Goal: Task Accomplishment & Management: Complete application form

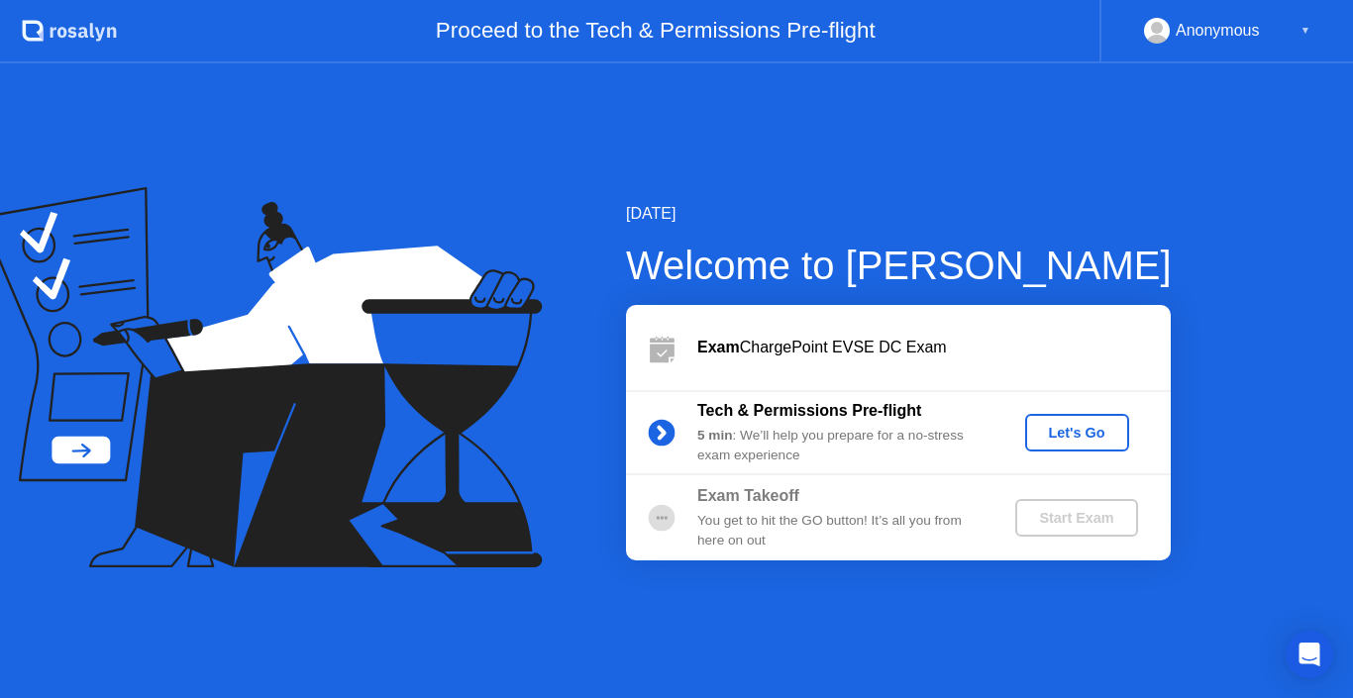
click at [1081, 431] on div "Let's Go" at bounding box center [1077, 433] width 88 height 16
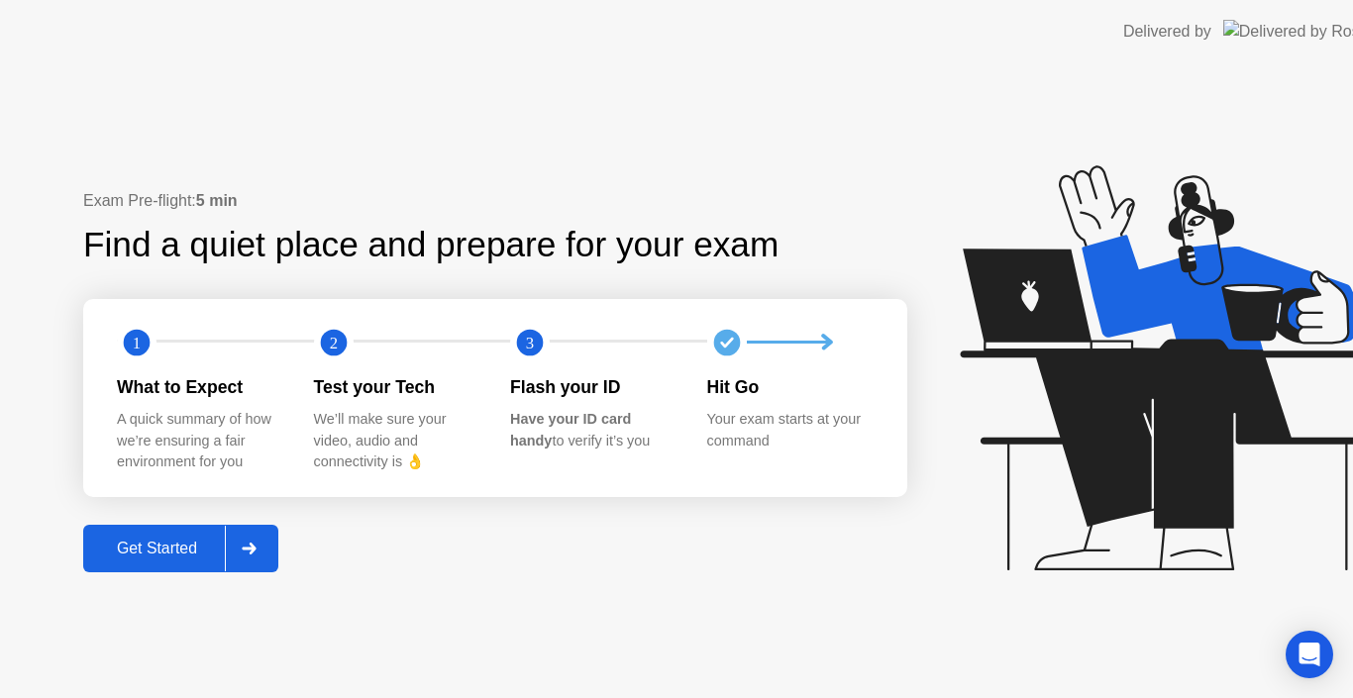
click at [1081, 431] on icon at bounding box center [1167, 367] width 414 height 405
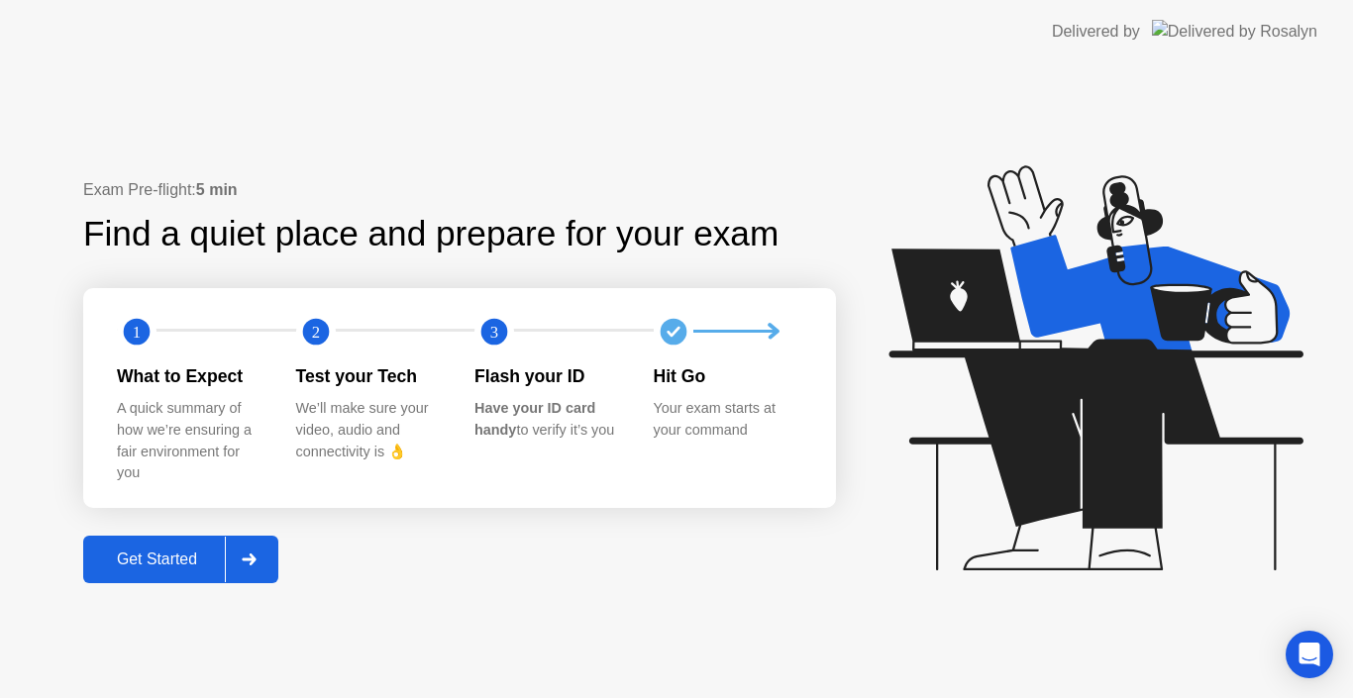
click at [184, 559] on div "Get Started" at bounding box center [157, 560] width 136 height 18
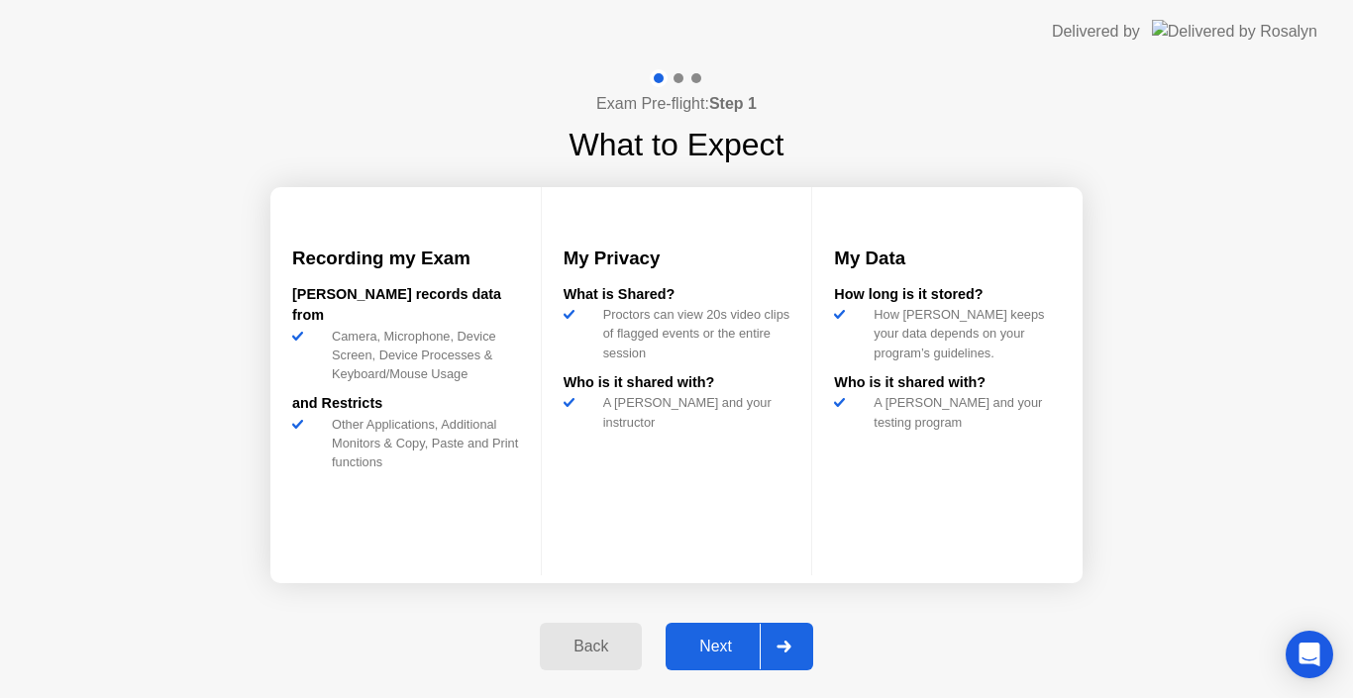
click at [709, 650] on div "Next" at bounding box center [716, 647] width 88 height 18
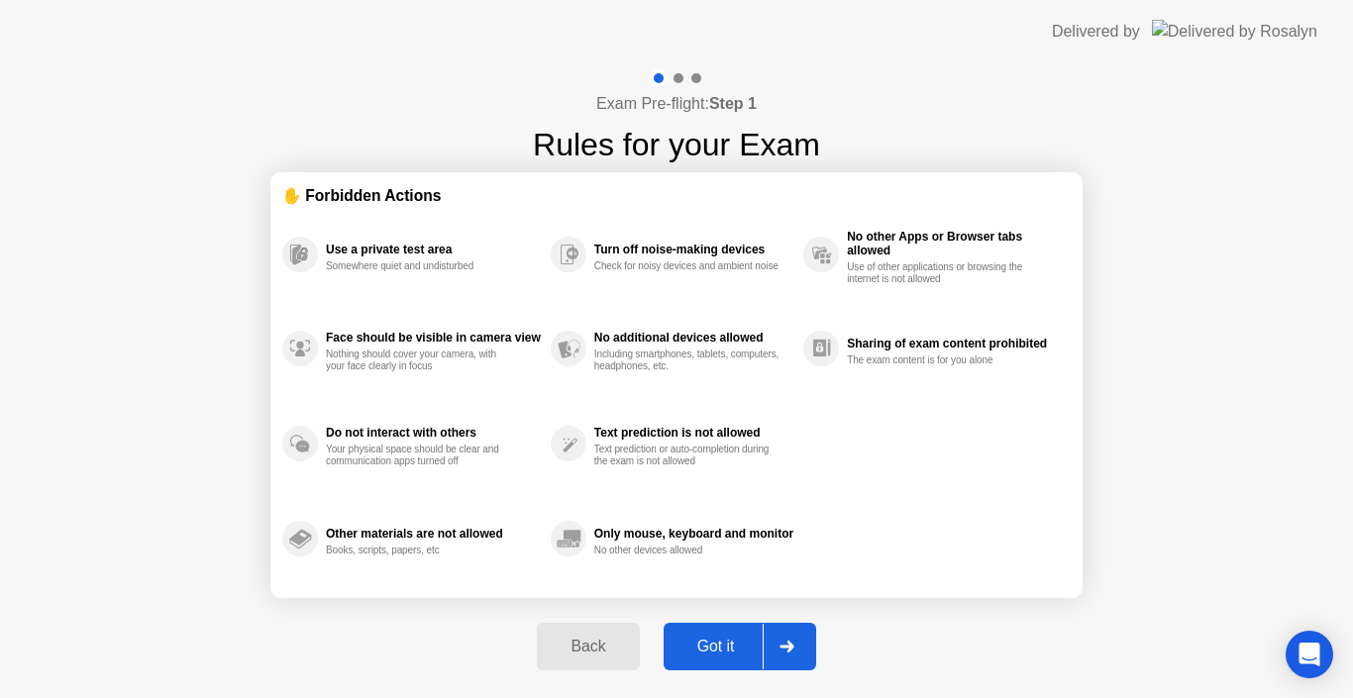
click at [709, 650] on div "Got it" at bounding box center [716, 647] width 93 height 18
select select "**********"
select select "*******"
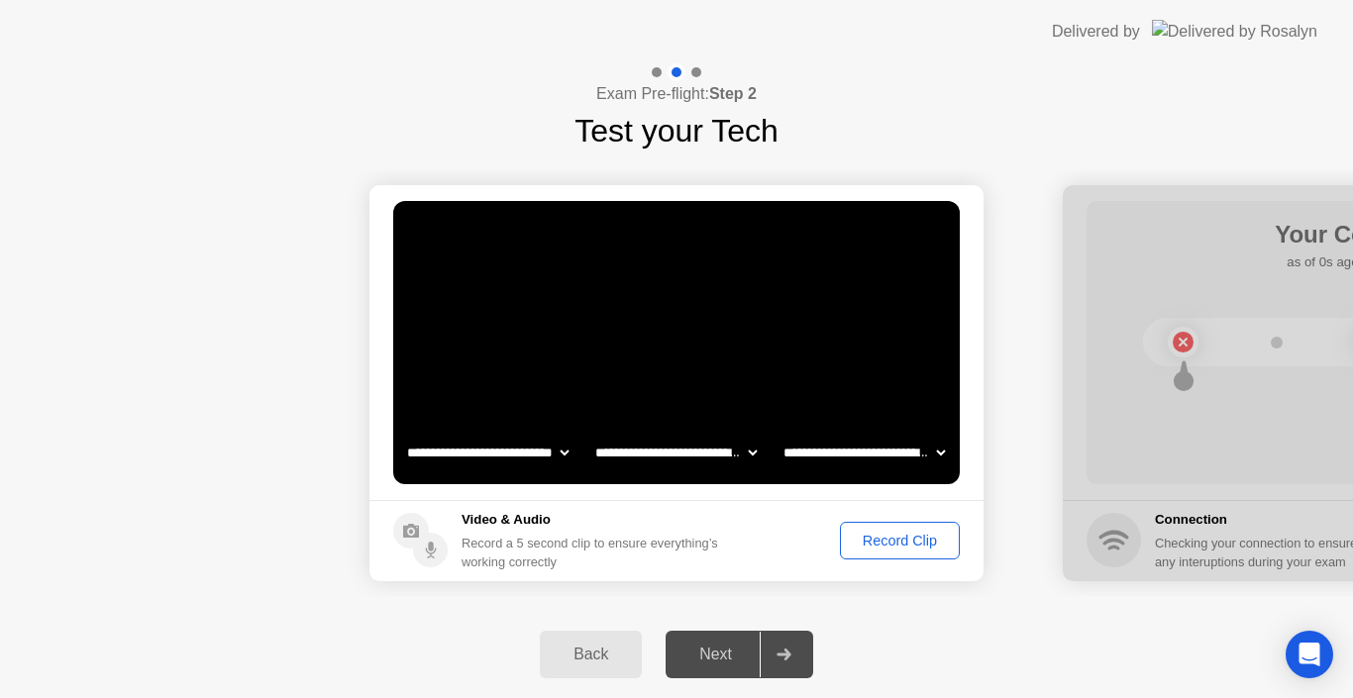
click at [905, 546] on div "Record Clip" at bounding box center [900, 541] width 106 height 16
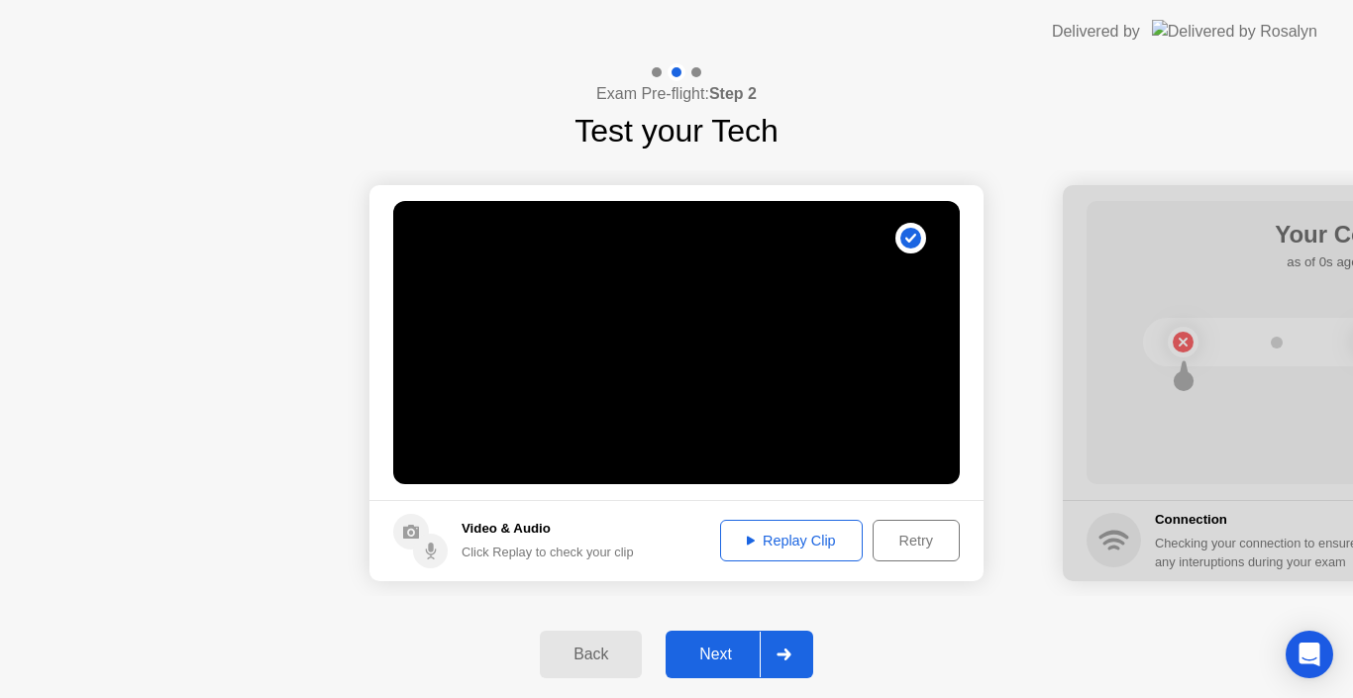
click at [827, 541] on div "Replay Clip" at bounding box center [791, 541] width 129 height 16
click at [737, 646] on div "Next" at bounding box center [716, 655] width 88 height 18
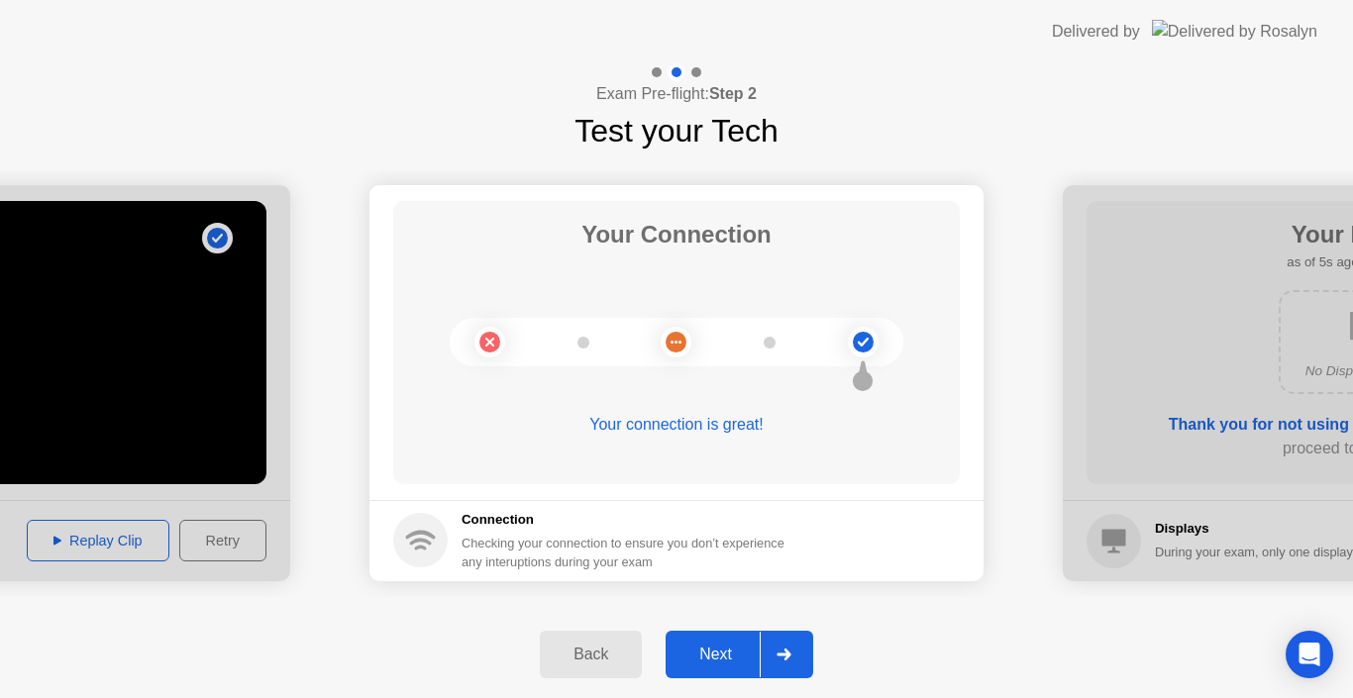
click at [737, 646] on div "Next" at bounding box center [716, 655] width 88 height 18
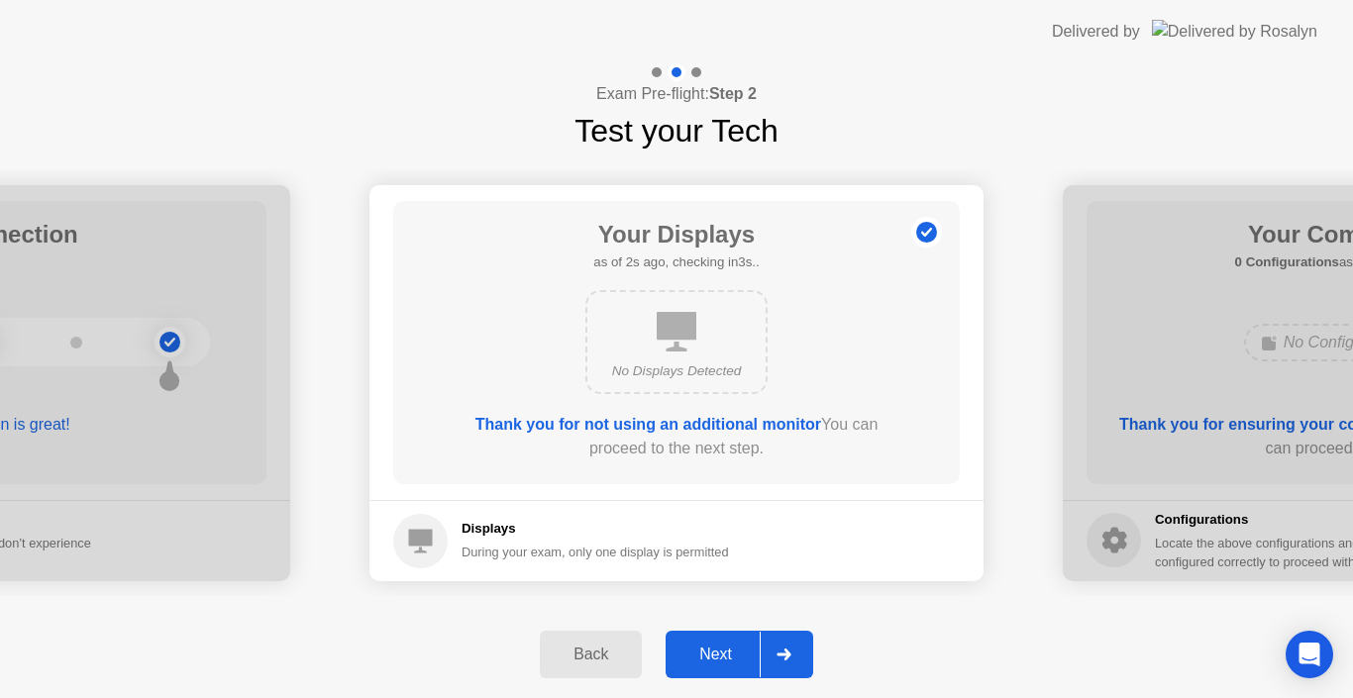
click at [737, 646] on div "Next" at bounding box center [716, 655] width 88 height 18
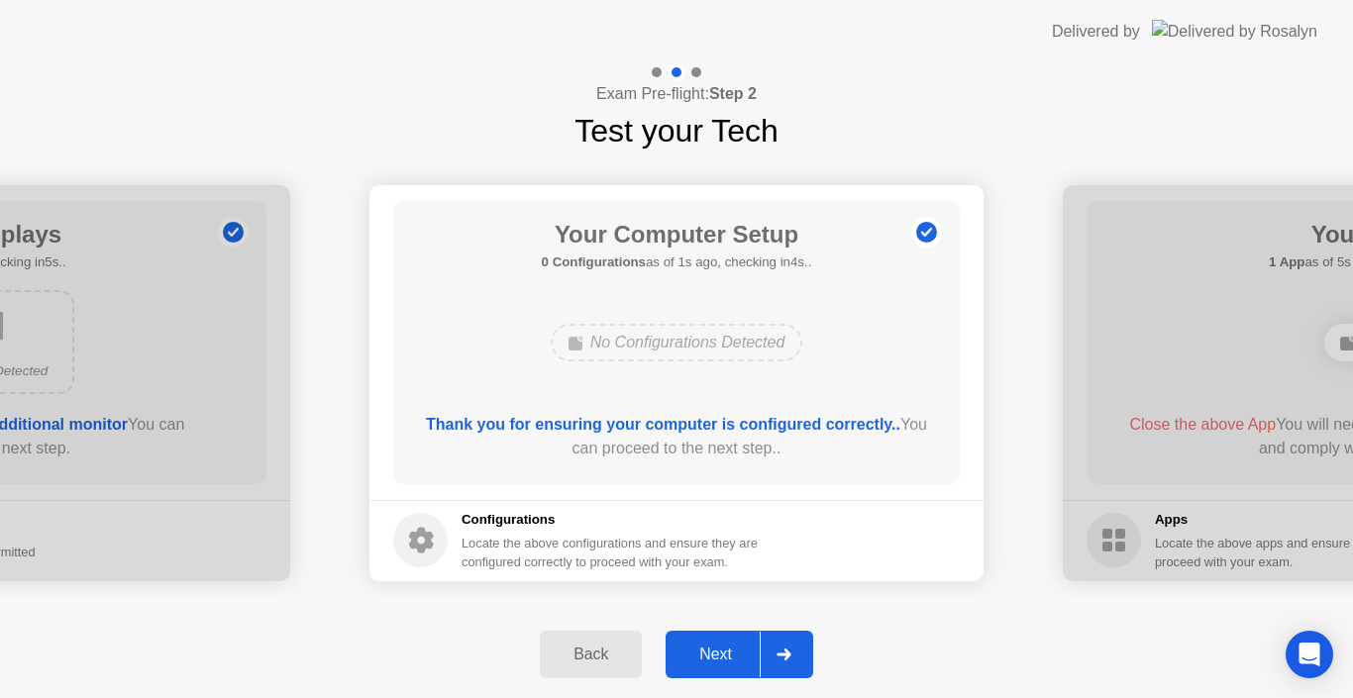
click at [737, 646] on div "Next" at bounding box center [716, 655] width 88 height 18
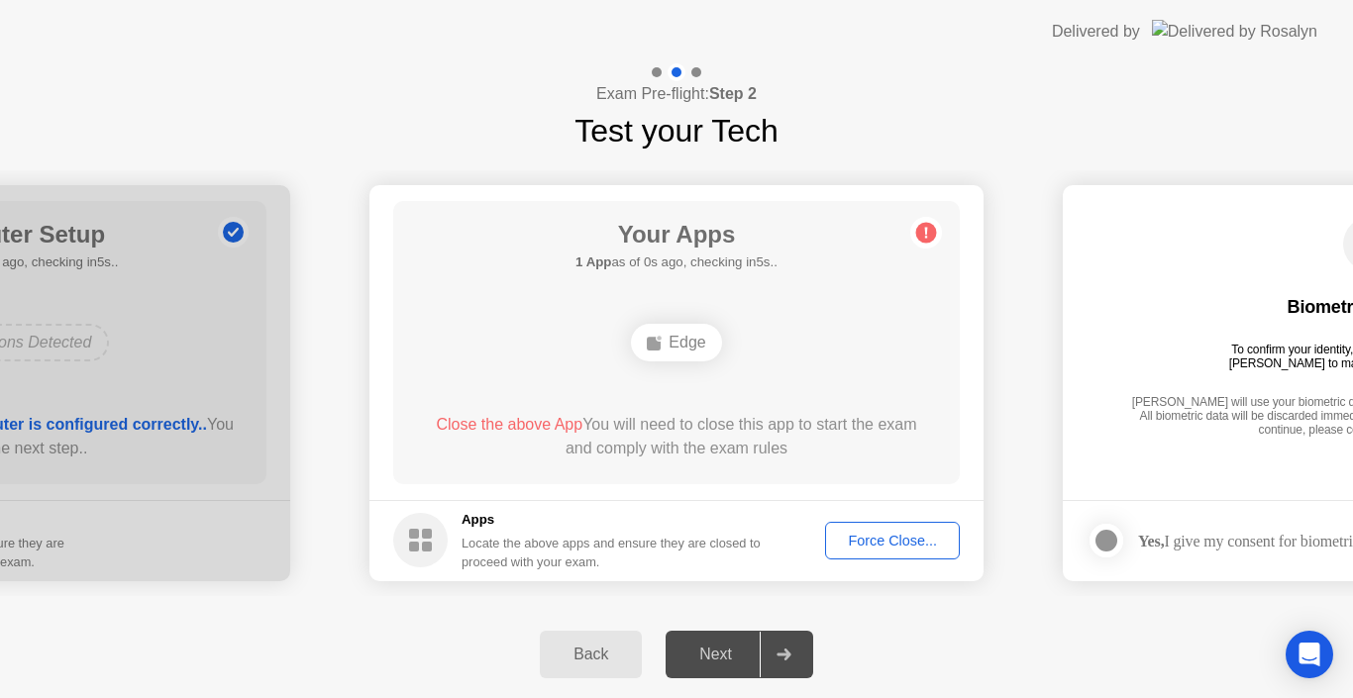
click at [928, 542] on div "Force Close..." at bounding box center [892, 541] width 121 height 16
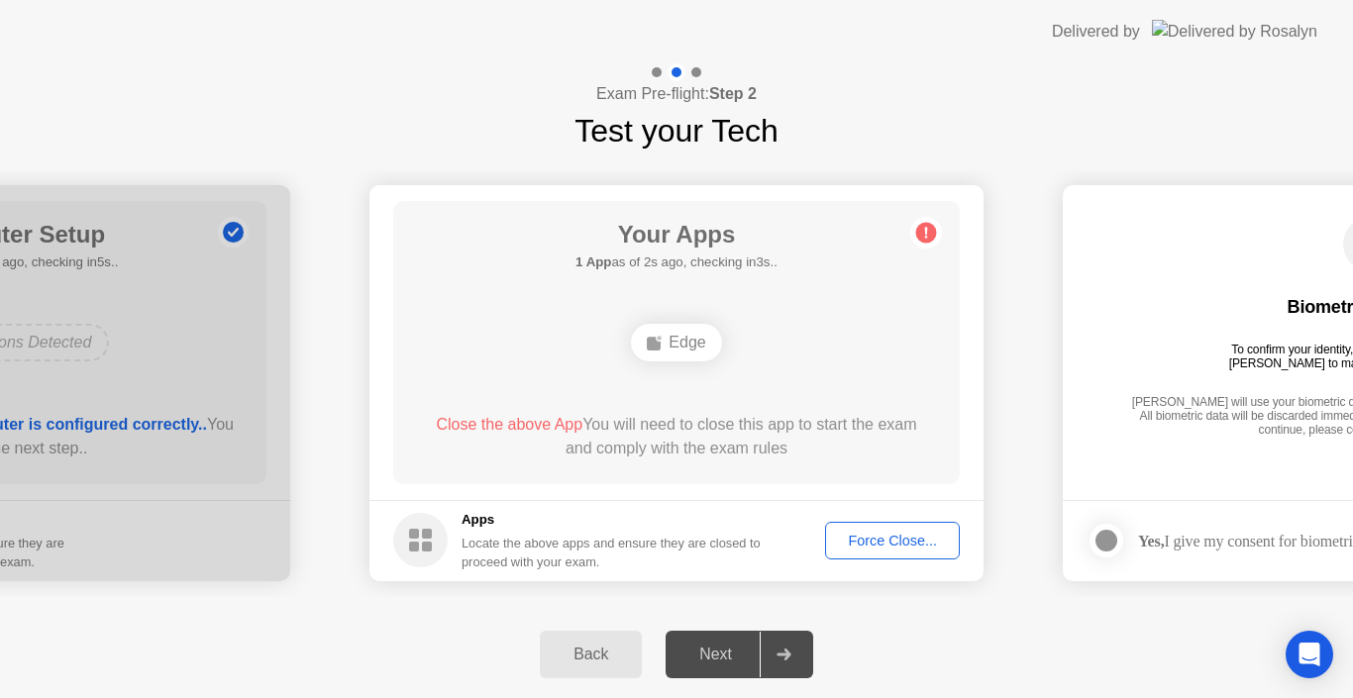
click at [880, 539] on div "Force Close..." at bounding box center [892, 541] width 121 height 16
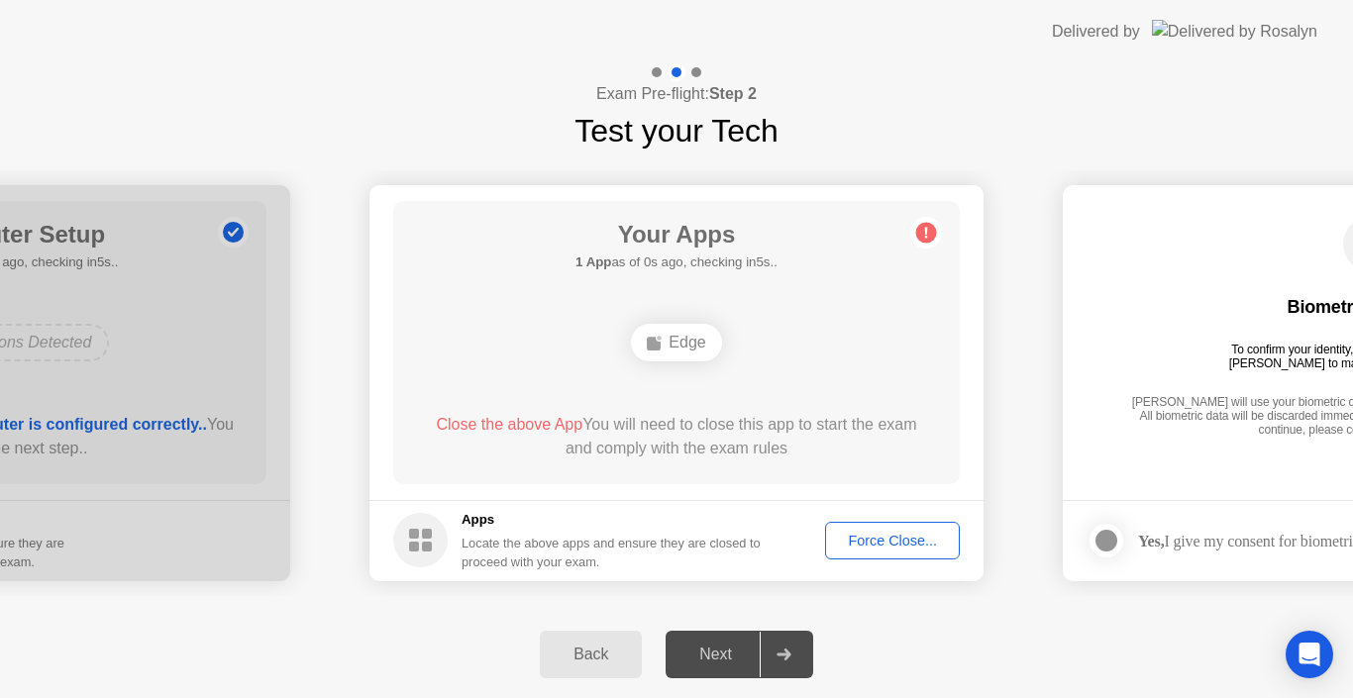
click at [720, 663] on div "Next" at bounding box center [716, 655] width 88 height 18
click at [890, 538] on div "Force Close..." at bounding box center [892, 541] width 121 height 16
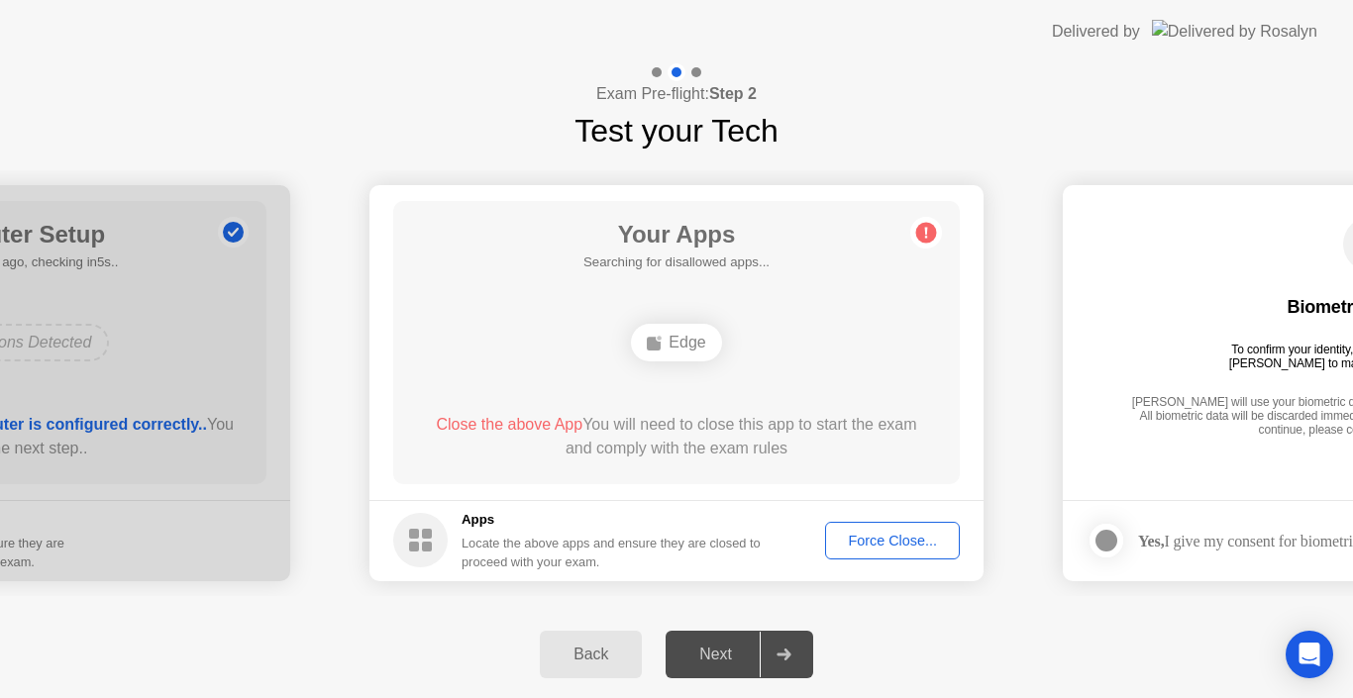
click at [921, 534] on div "Force Close..." at bounding box center [892, 541] width 121 height 16
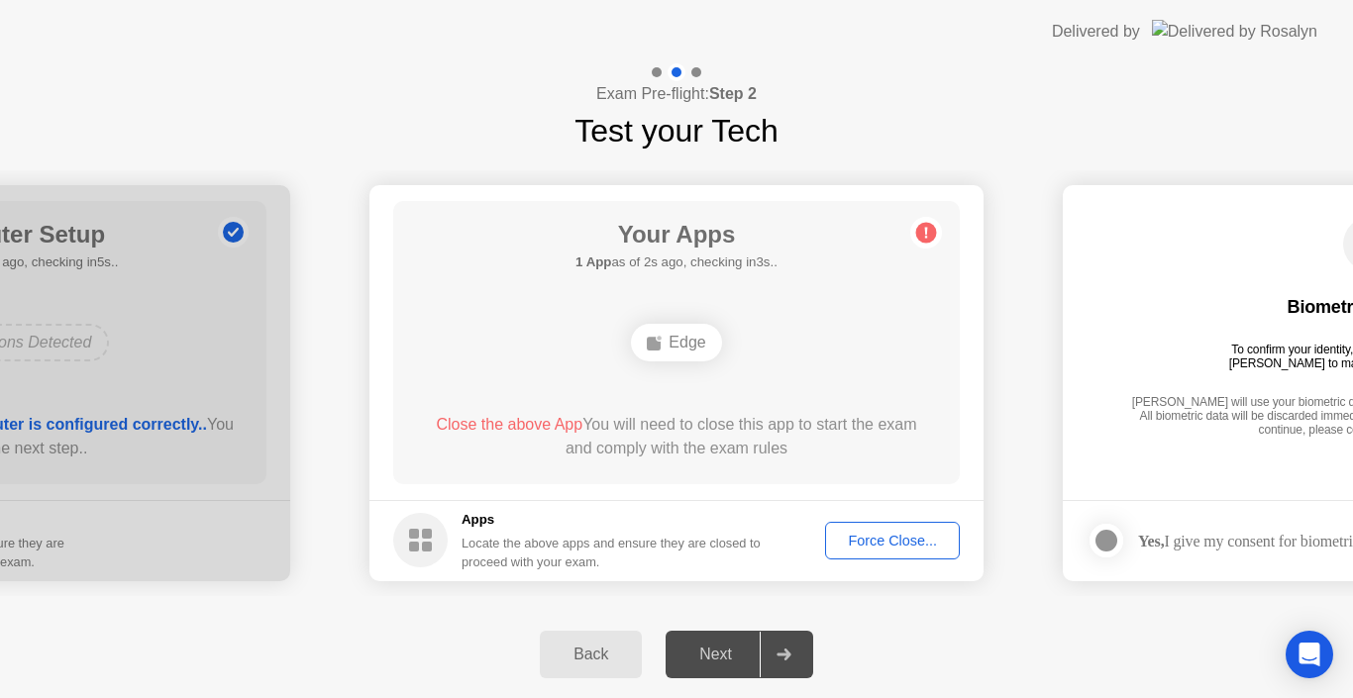
click at [896, 541] on div "Force Close..." at bounding box center [892, 541] width 121 height 16
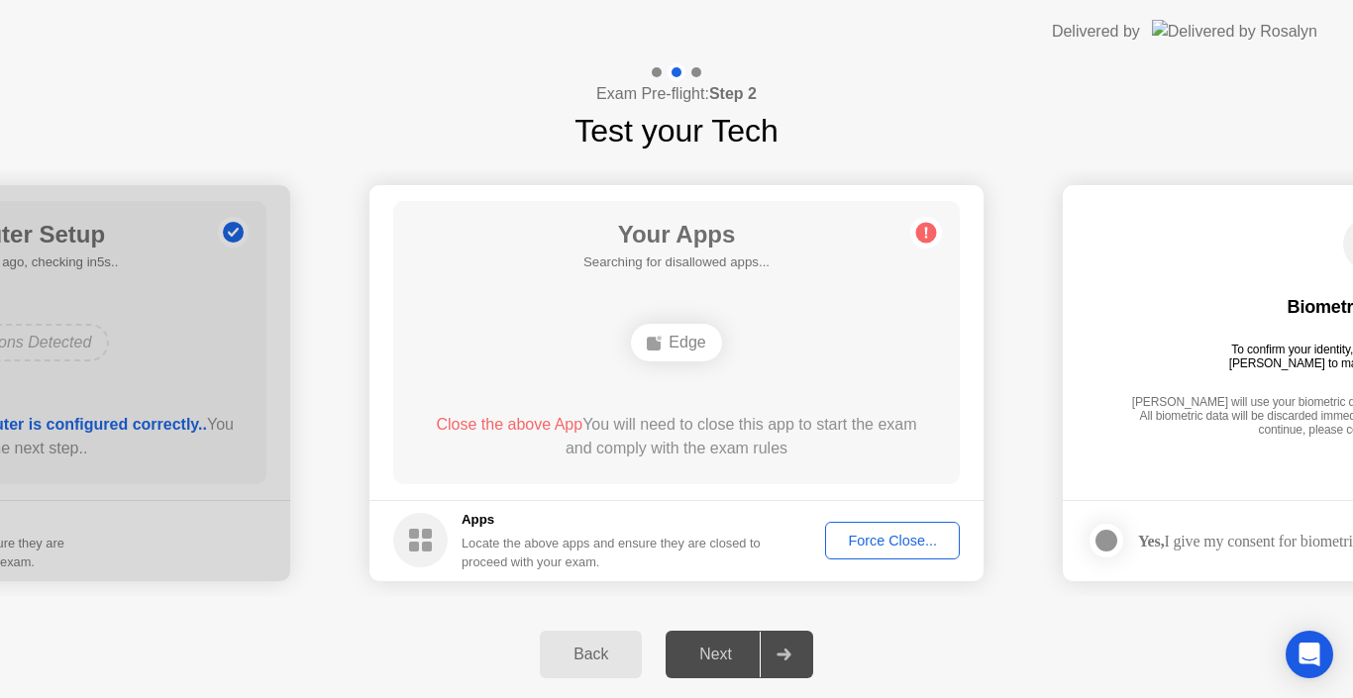
click at [881, 540] on div "Force Close..." at bounding box center [892, 541] width 121 height 16
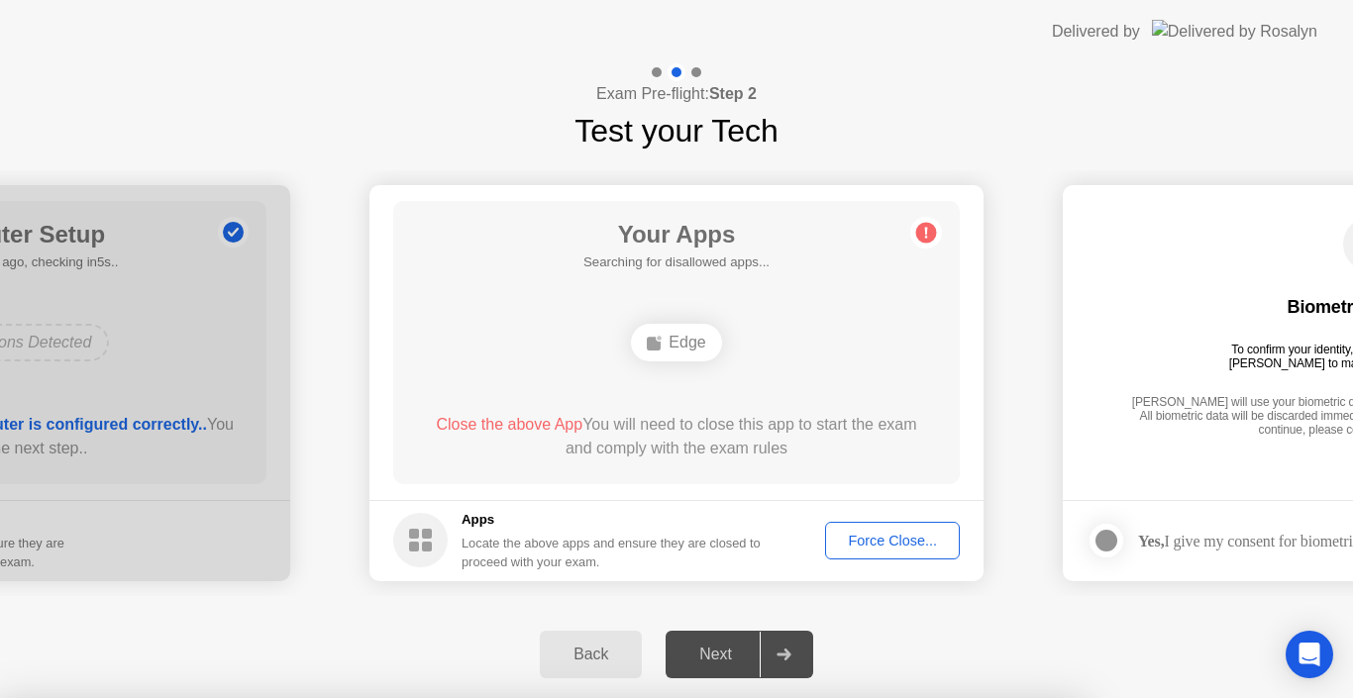
click at [881, 697] on div at bounding box center [676, 698] width 1353 height 0
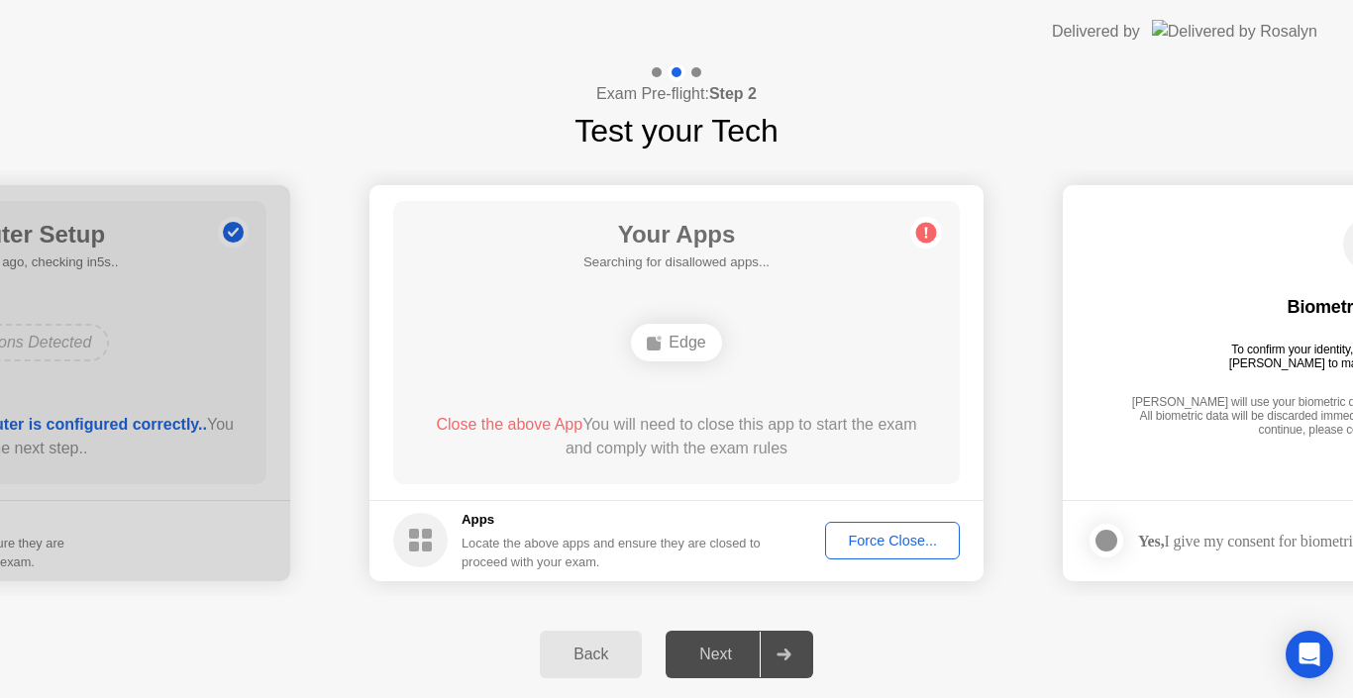
click at [877, 533] on div "Force Close..." at bounding box center [892, 541] width 121 height 16
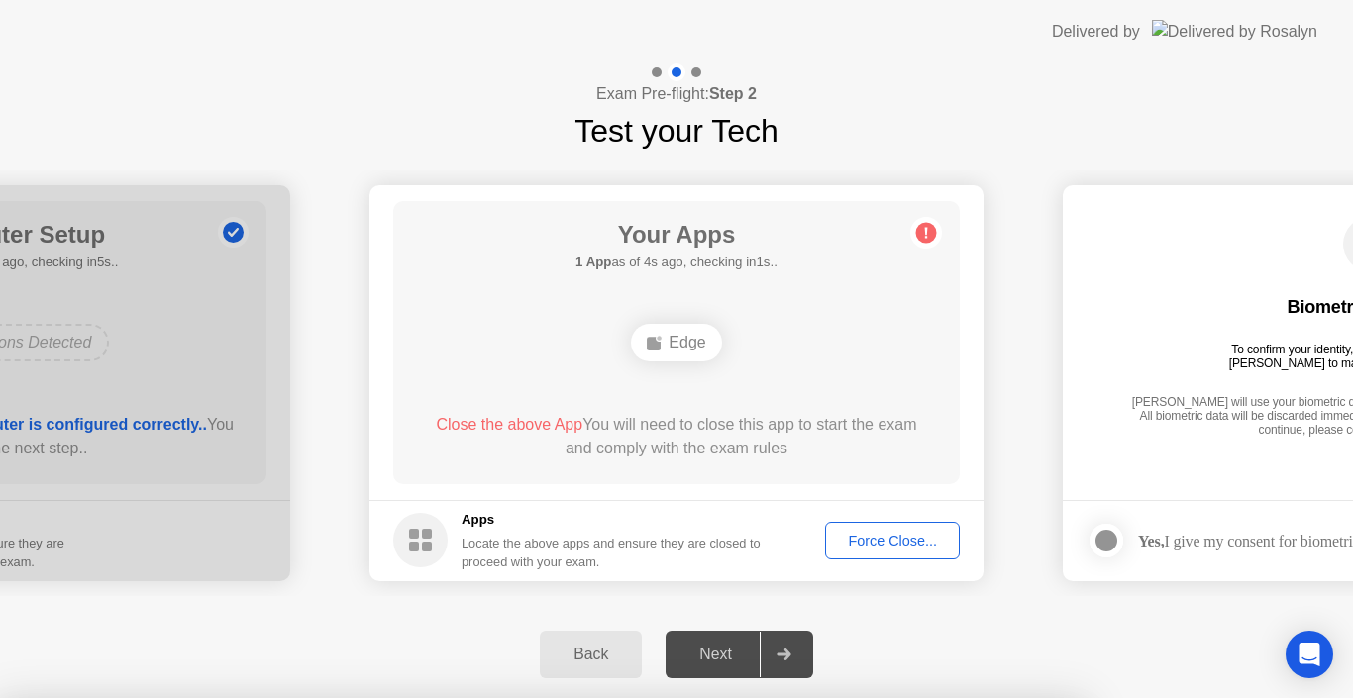
drag, startPoint x: 744, startPoint y: 473, endPoint x: 737, endPoint y: 461, distance: 13.8
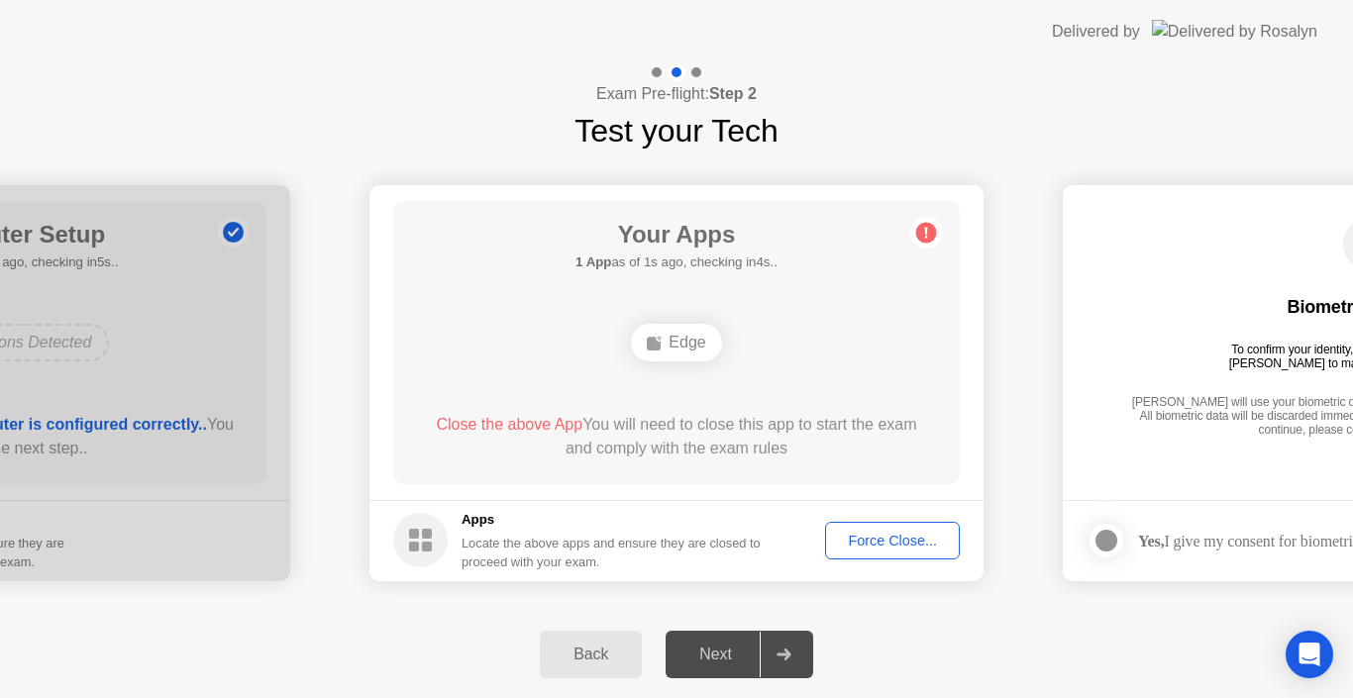
click at [923, 533] on div "Force Close..." at bounding box center [892, 541] width 121 height 16
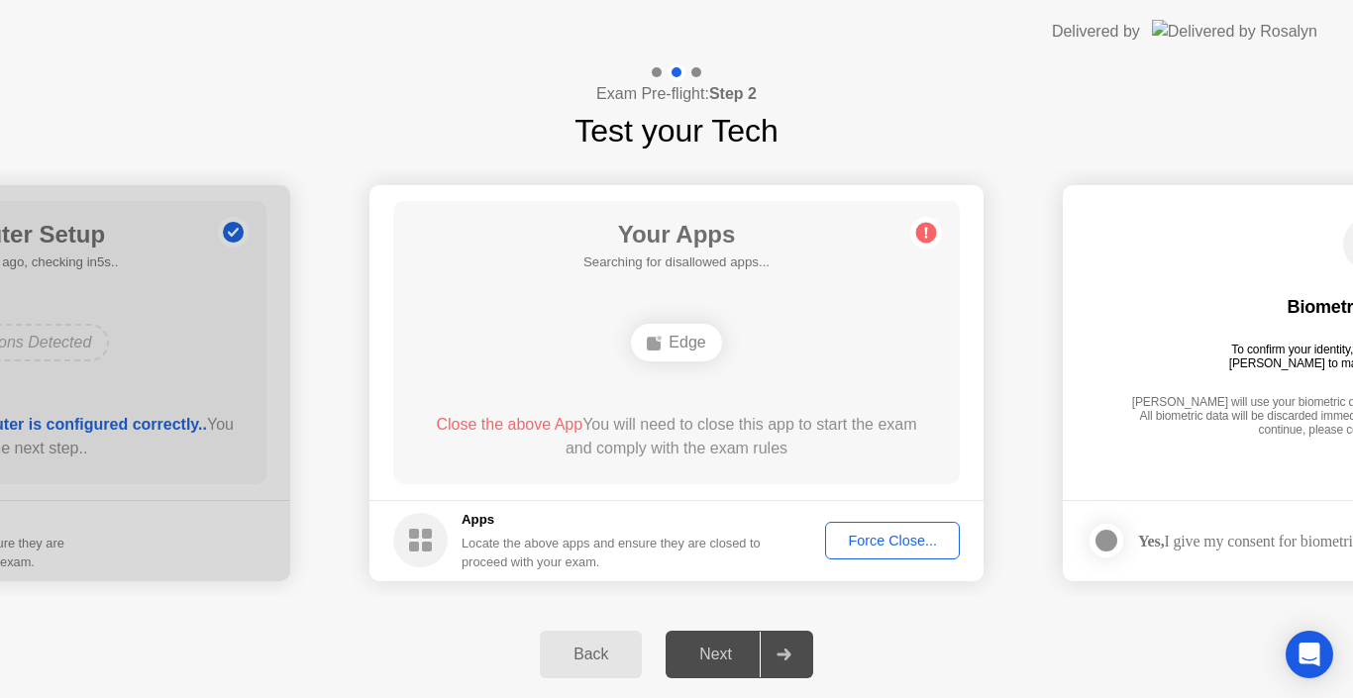
click at [892, 546] on div "Force Close..." at bounding box center [892, 541] width 121 height 16
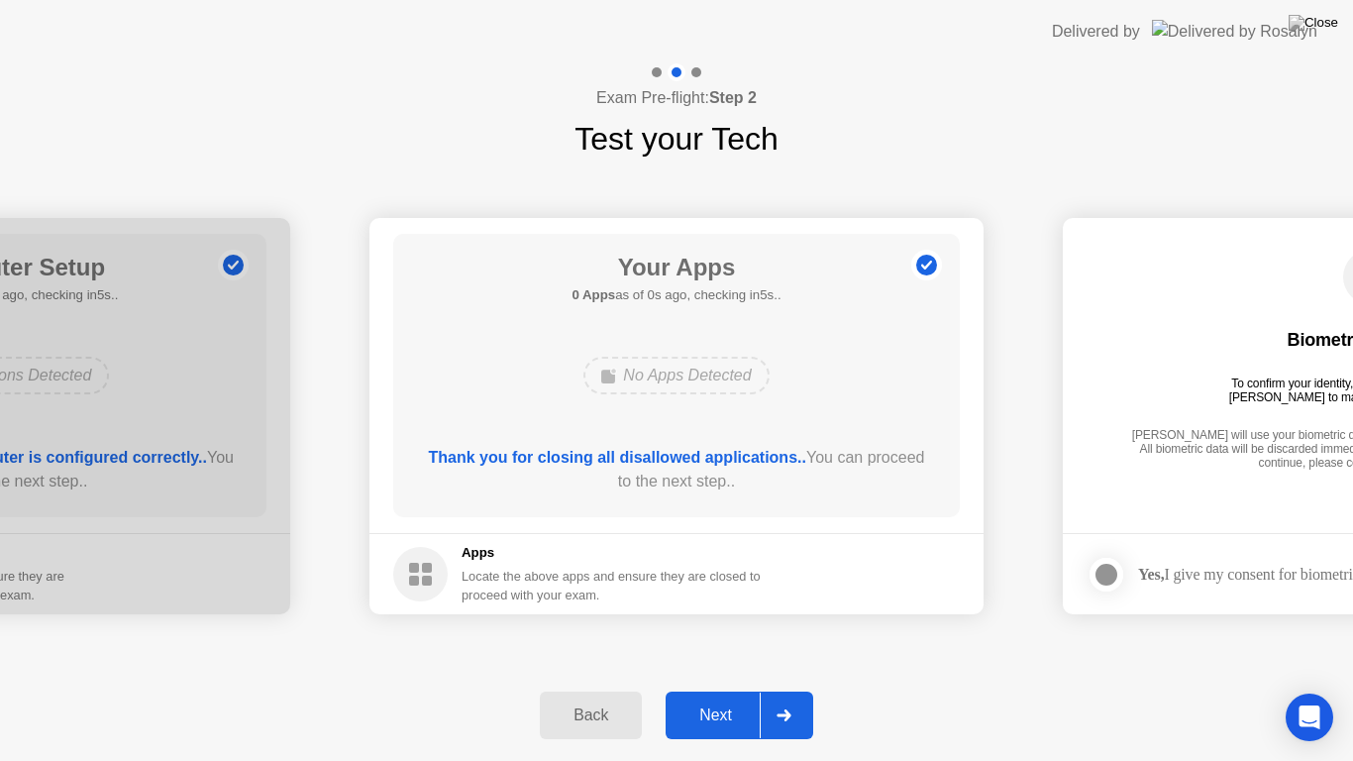
click at [759, 491] on div "Thank you for closing all disallowed applications.. You can proceed to the next…" at bounding box center [677, 470] width 510 height 48
click at [704, 697] on div "Next" at bounding box center [716, 715] width 88 height 18
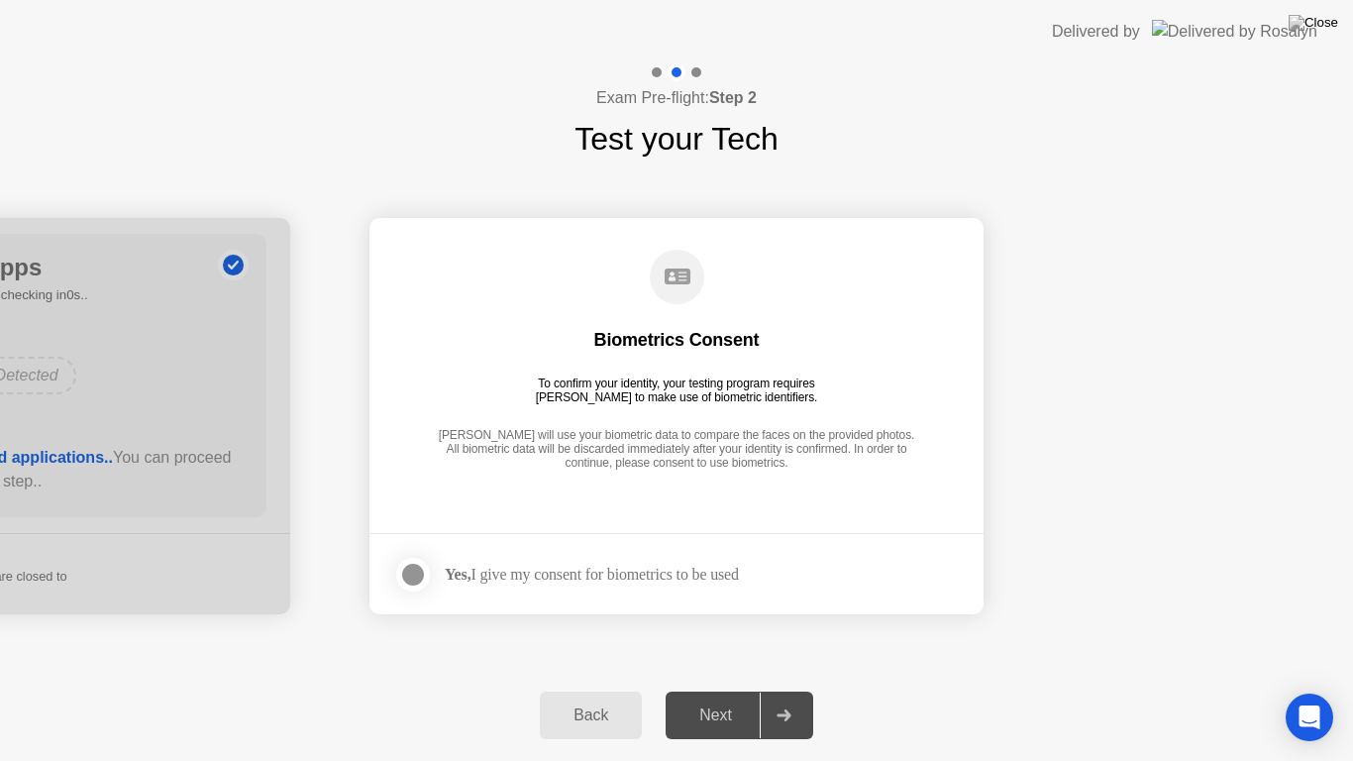
click at [410, 577] on div at bounding box center [413, 575] width 24 height 24
click at [696, 697] on div "Next" at bounding box center [716, 715] width 88 height 18
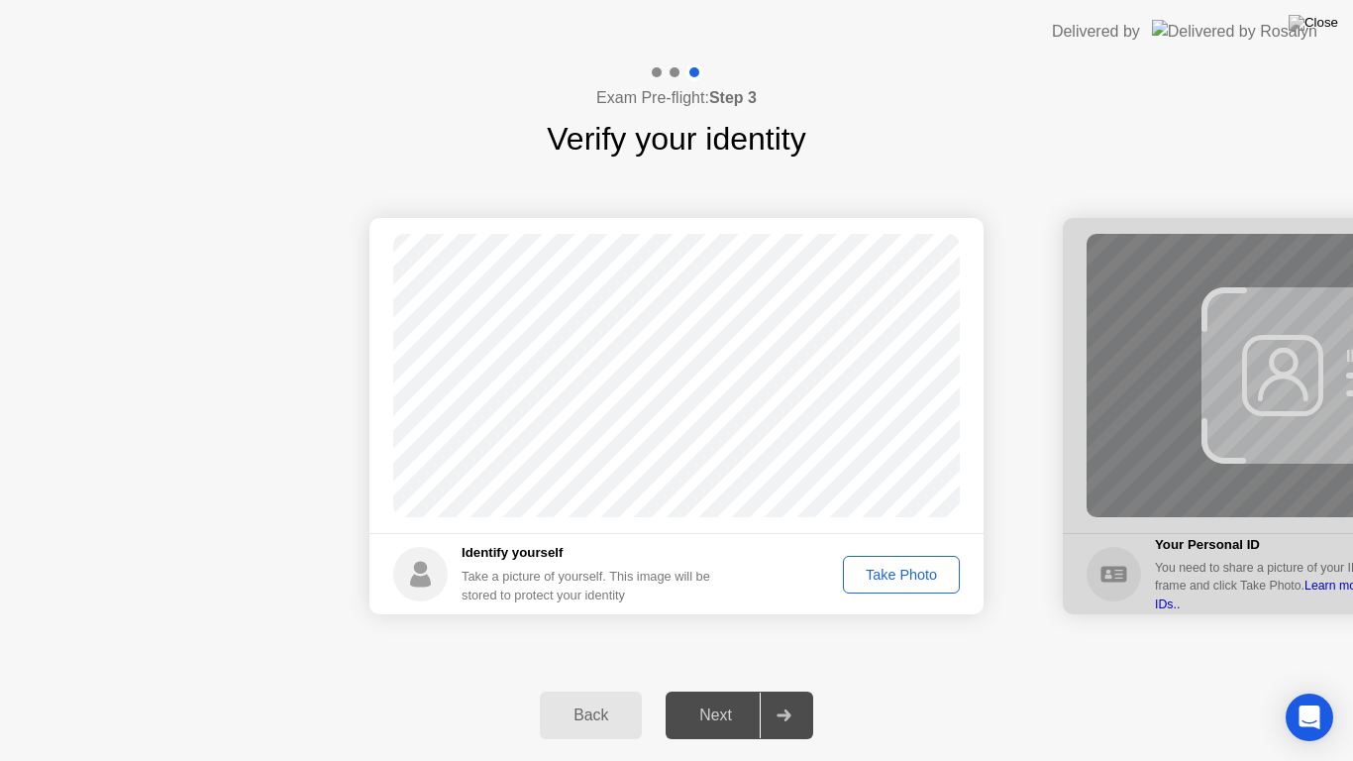
click at [898, 577] on div "Take Photo" at bounding box center [901, 575] width 103 height 16
click at [727, 697] on div "Next" at bounding box center [716, 715] width 88 height 18
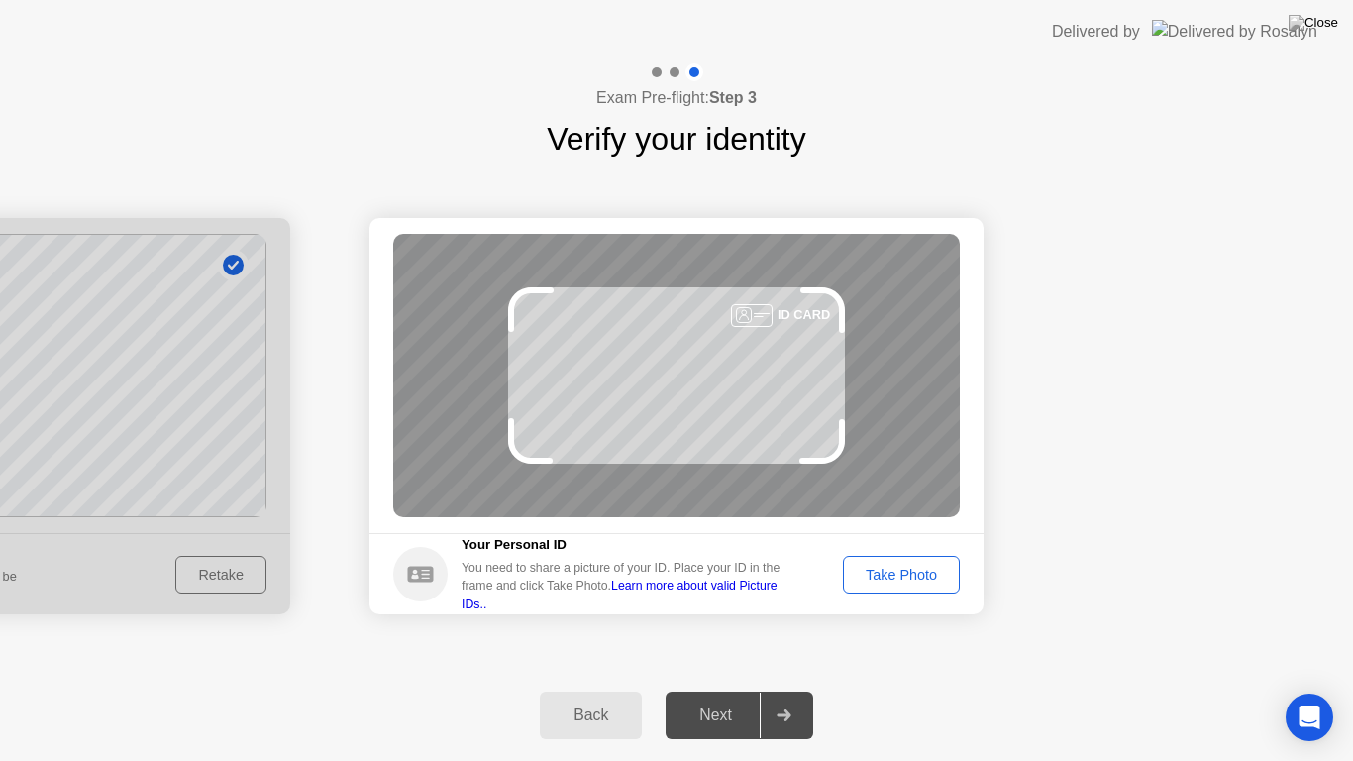
drag, startPoint x: 737, startPoint y: 690, endPoint x: 896, endPoint y: 577, distance: 196.0
click at [896, 577] on div "Exam Pre-flight: Step 3 Verify your identity Success Photo is correctly taken I…" at bounding box center [676, 411] width 1353 height 697
click at [896, 577] on div "Take Photo" at bounding box center [901, 575] width 103 height 16
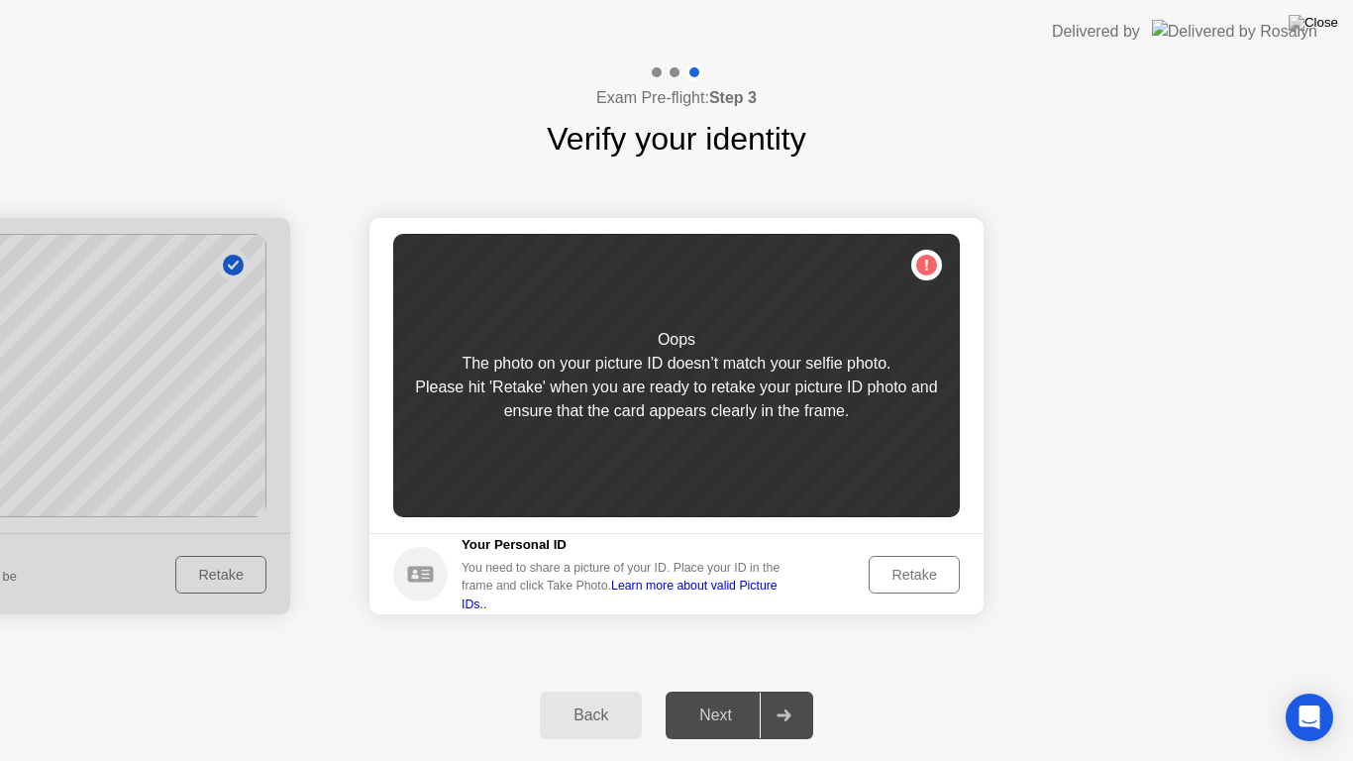
click at [913, 567] on div "Retake" at bounding box center [914, 575] width 77 height 16
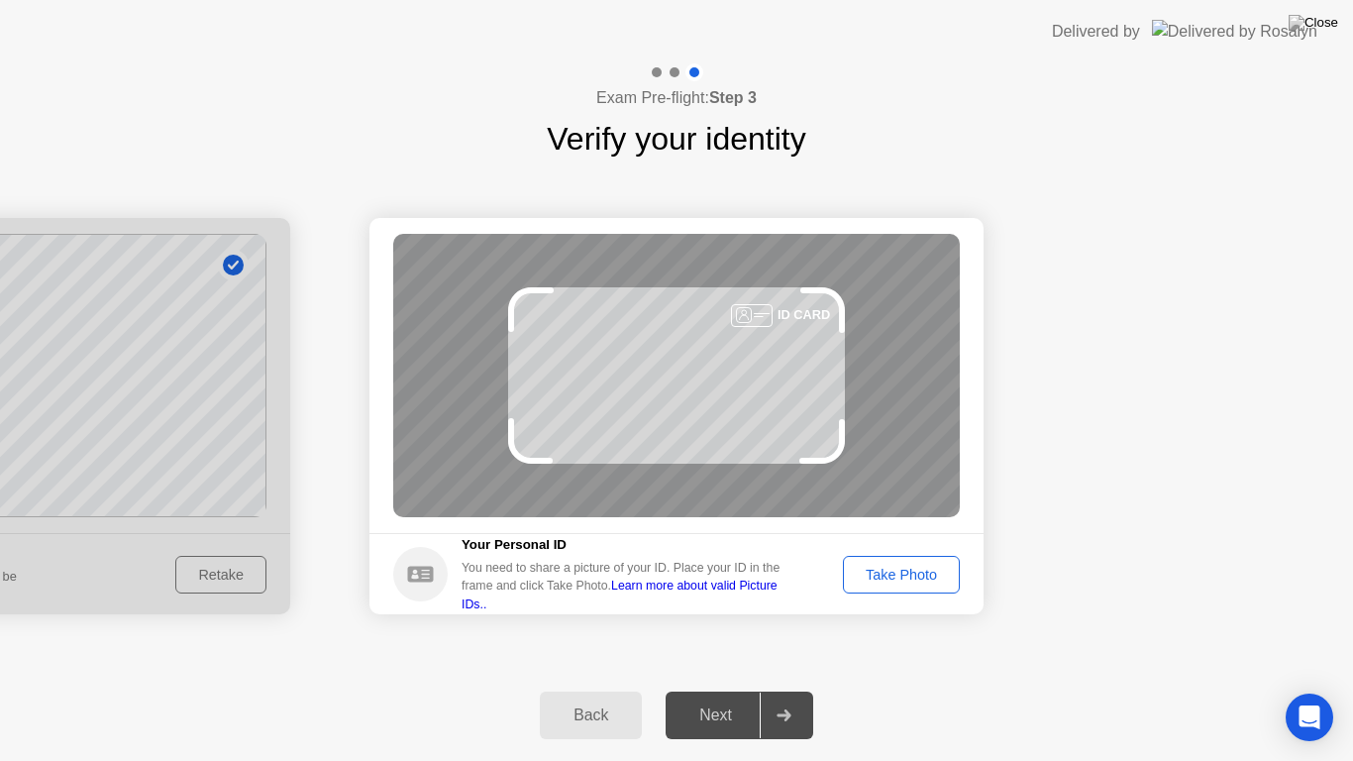
click at [913, 567] on div "Take Photo" at bounding box center [901, 575] width 103 height 16
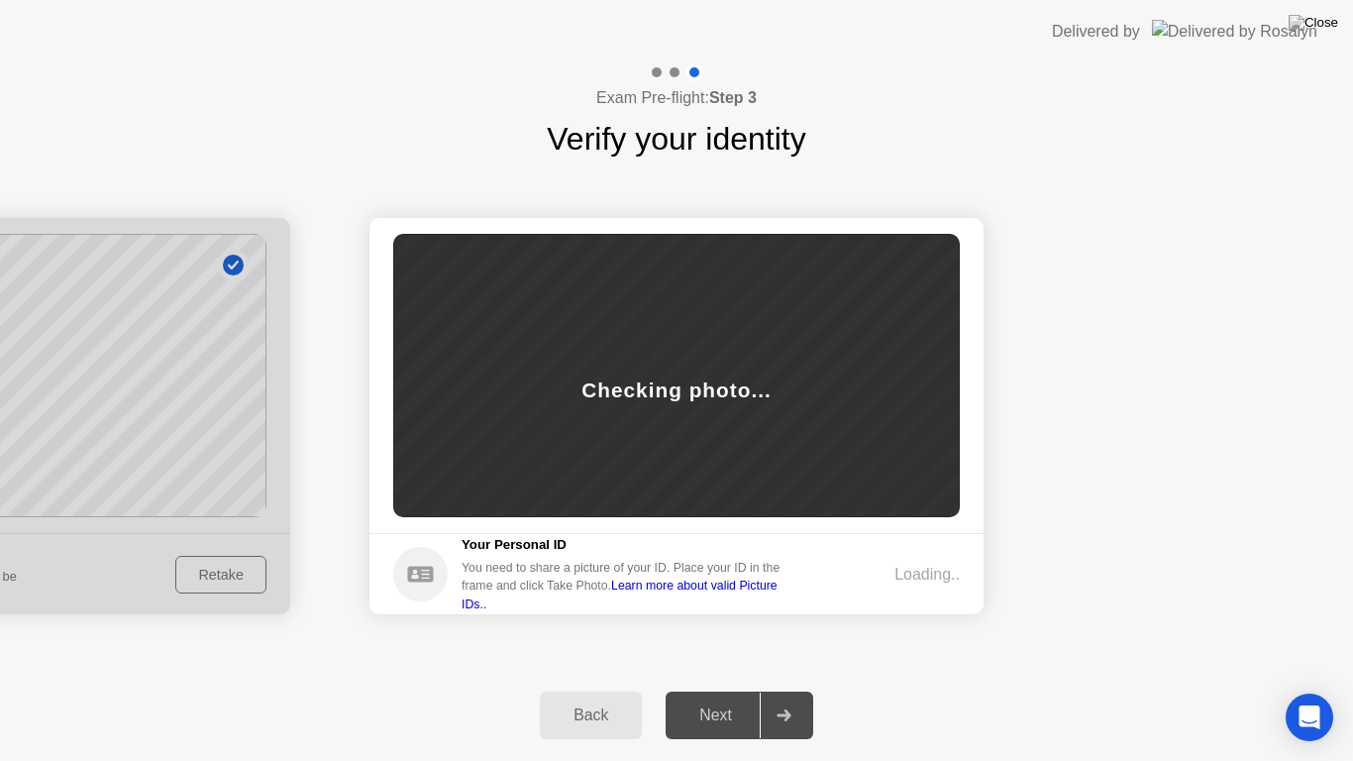
click at [931, 586] on footer "Your Personal ID You need to share a picture of your ID. Place your ID in the f…" at bounding box center [676, 573] width 614 height 81
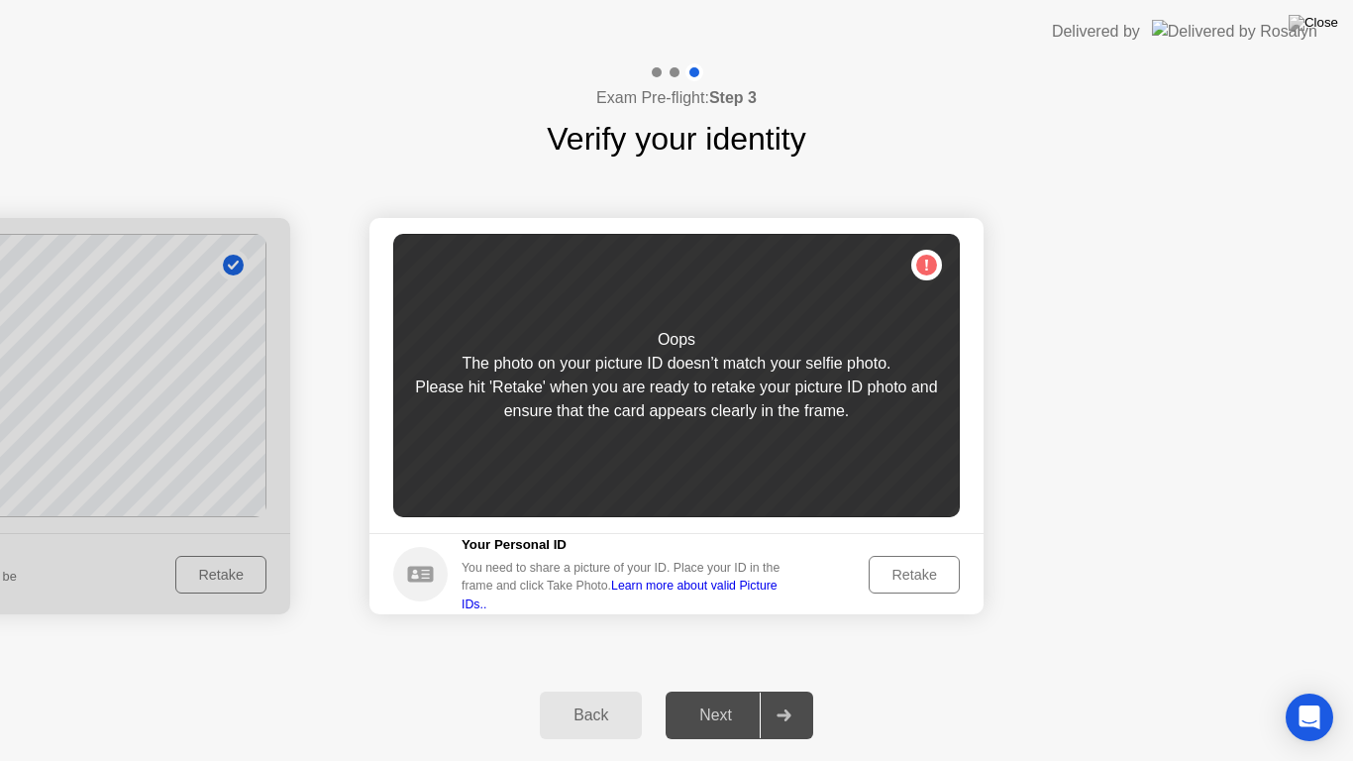
click at [598, 697] on div "Back" at bounding box center [591, 715] width 90 height 18
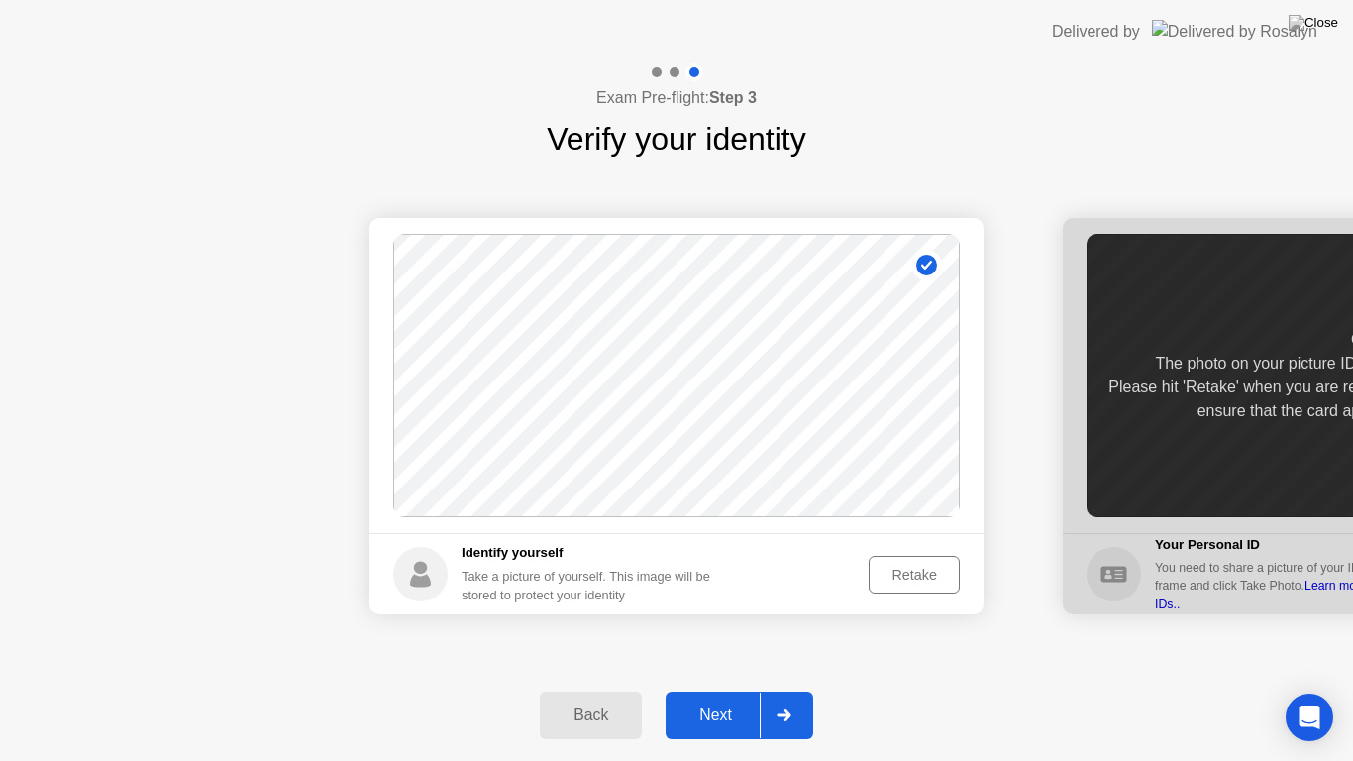
click at [898, 570] on div "Retake" at bounding box center [914, 575] width 77 height 16
click at [892, 567] on div "Take Photo" at bounding box center [901, 575] width 103 height 16
click at [717, 697] on div "Next" at bounding box center [716, 715] width 88 height 18
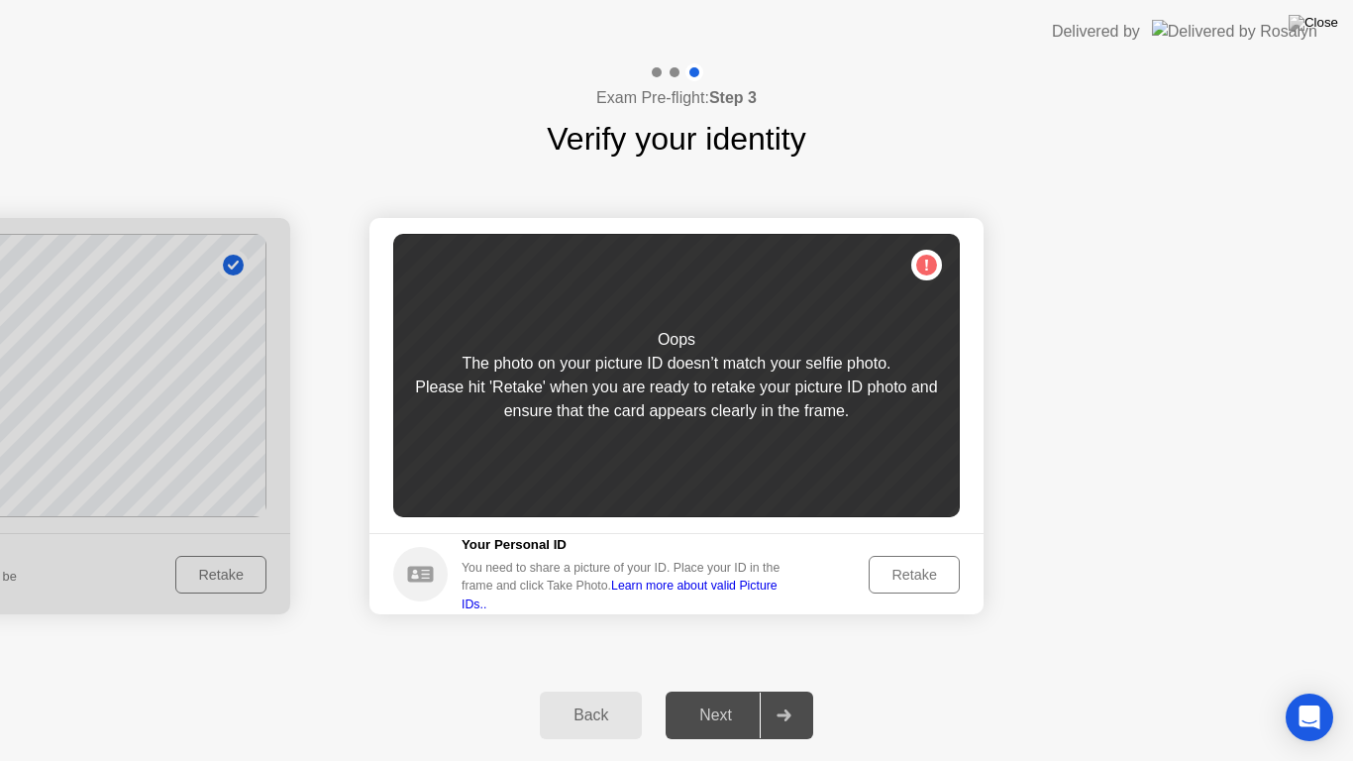
click at [910, 570] on div "Retake" at bounding box center [914, 575] width 77 height 16
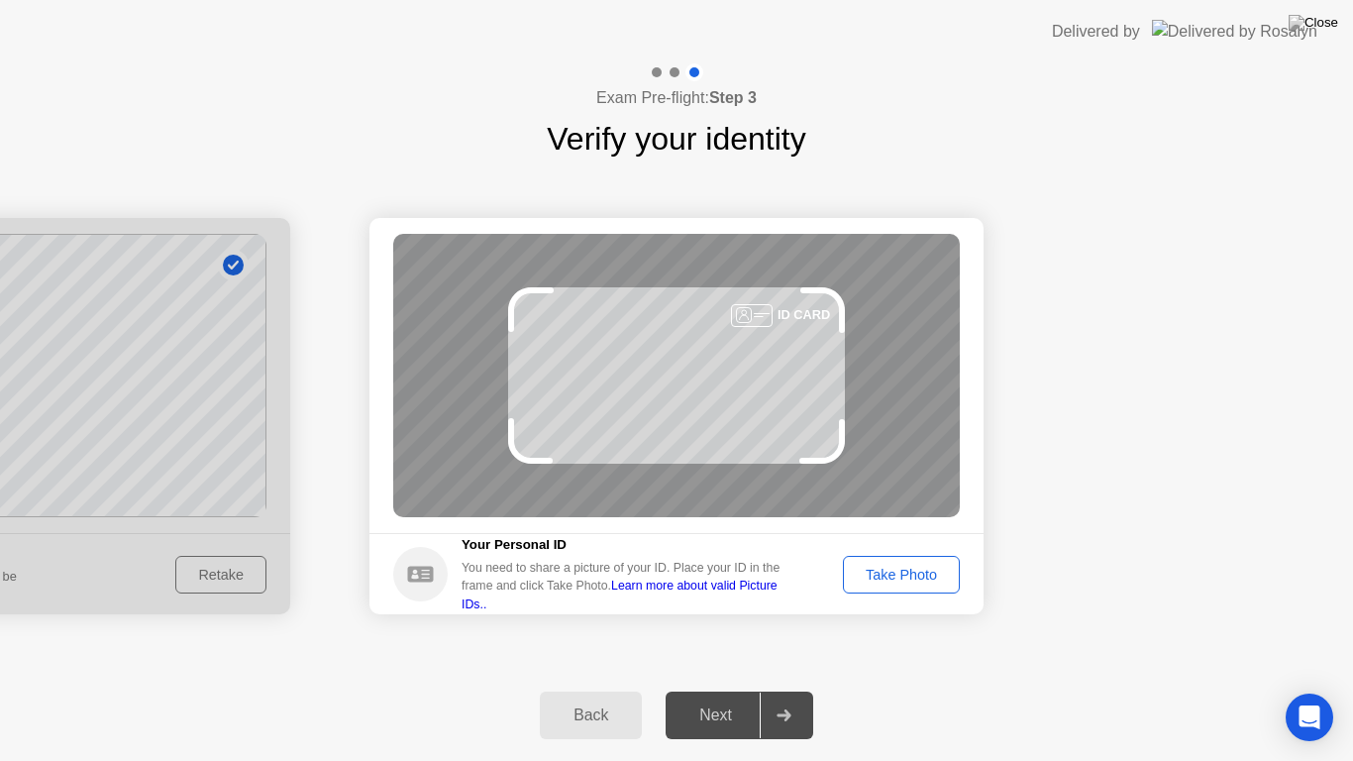
click at [915, 573] on div "Take Photo" at bounding box center [901, 575] width 103 height 16
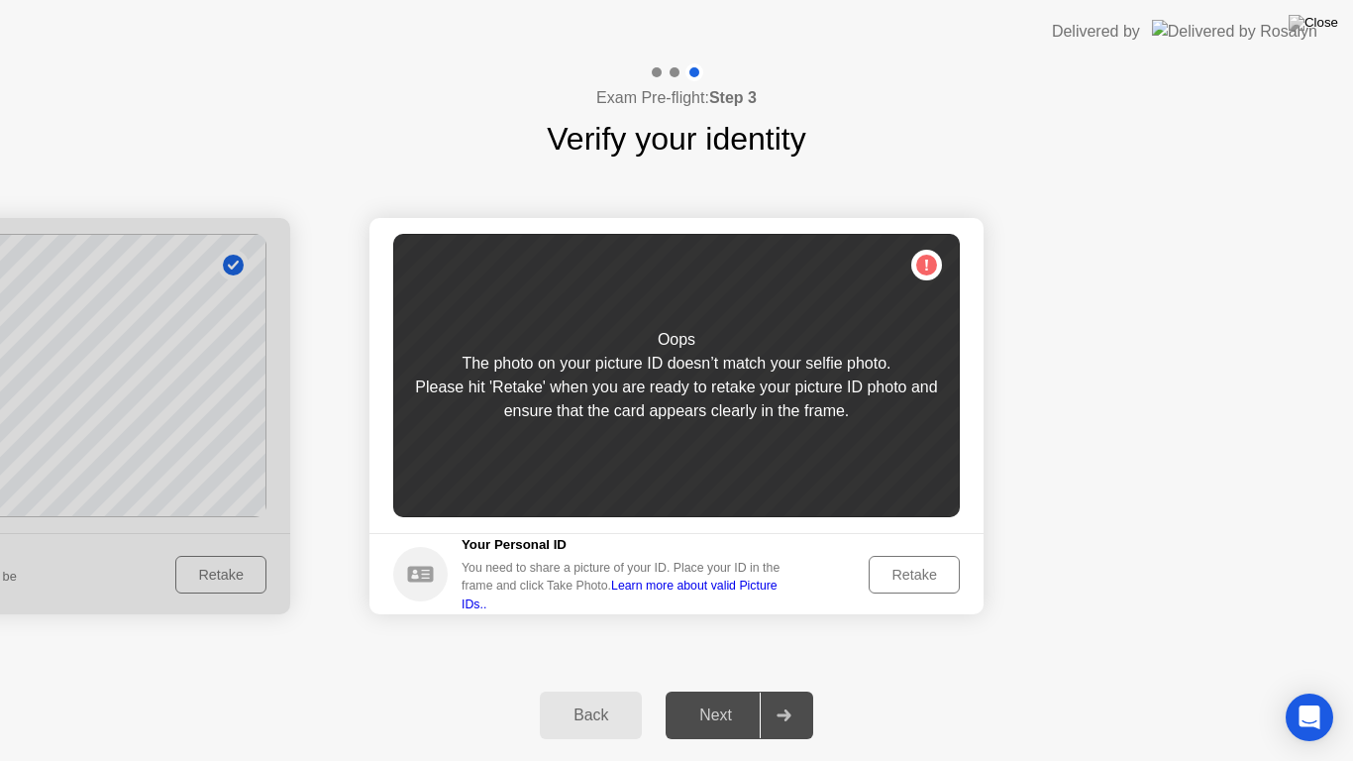
click at [927, 570] on div "Retake" at bounding box center [914, 575] width 77 height 16
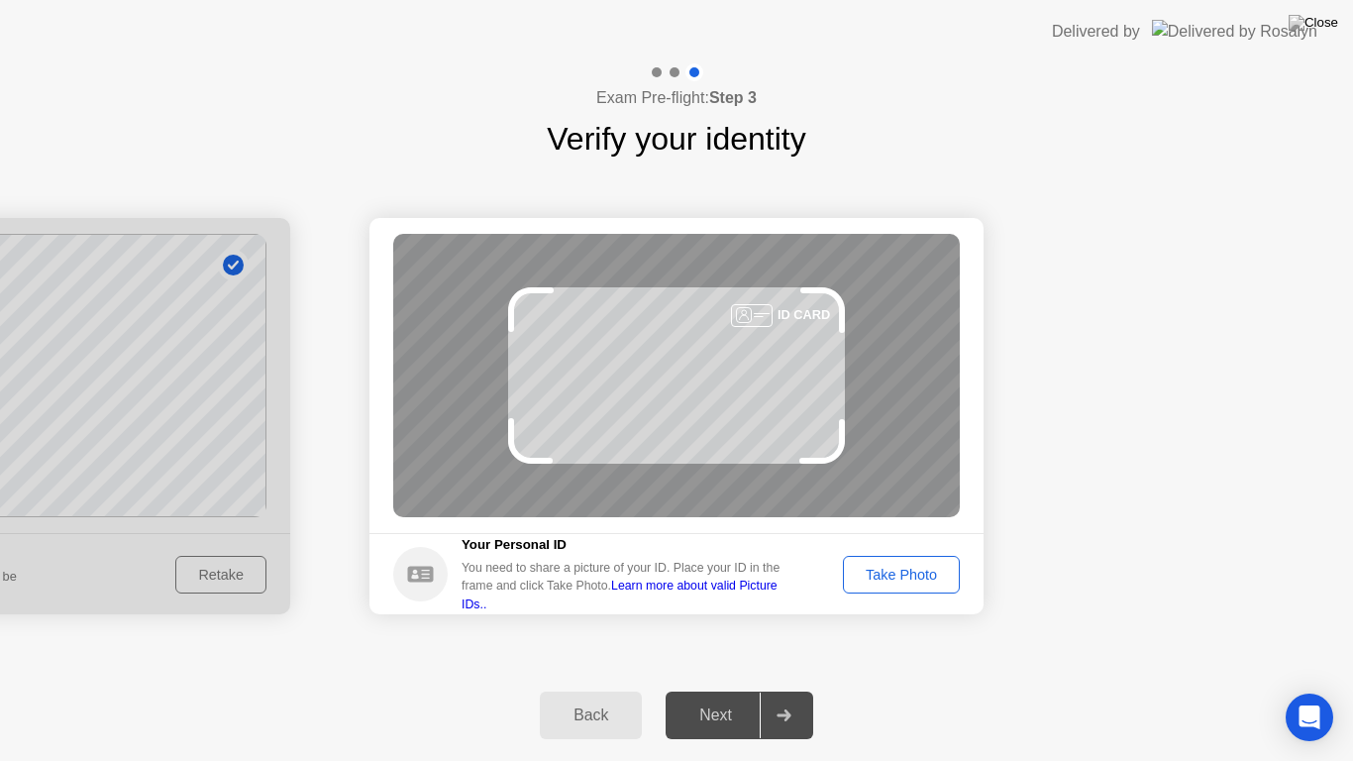
click at [927, 570] on div "Take Photo" at bounding box center [901, 575] width 103 height 16
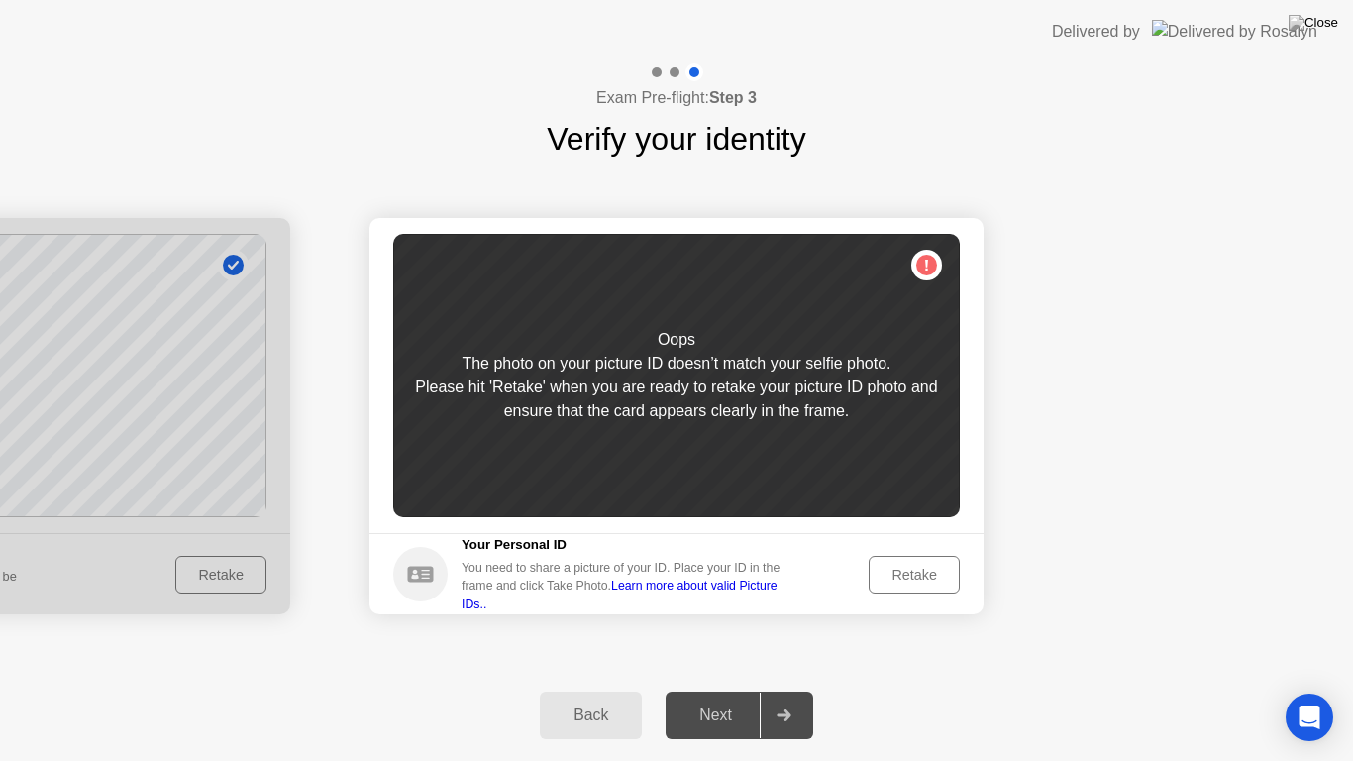
click at [927, 570] on div "Retake" at bounding box center [914, 575] width 77 height 16
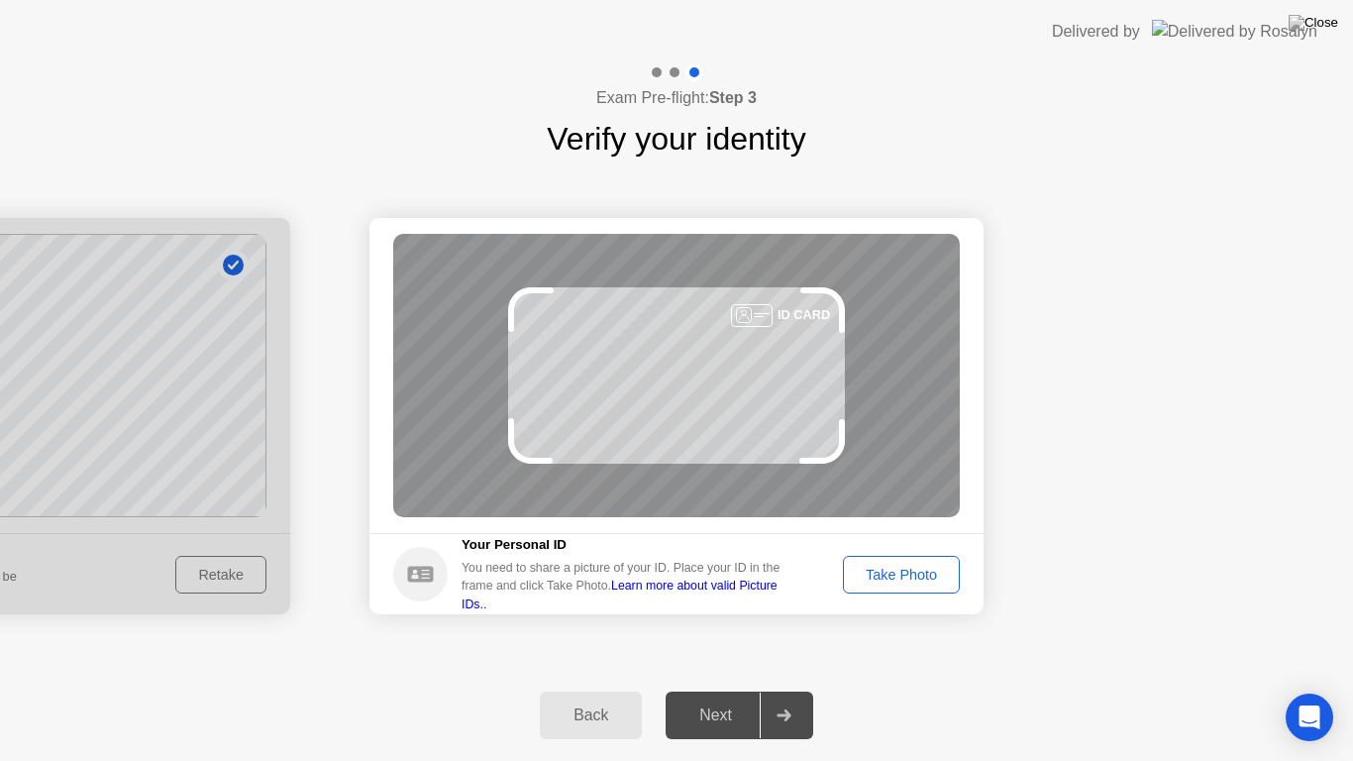
click at [927, 569] on div "Take Photo" at bounding box center [901, 575] width 103 height 16
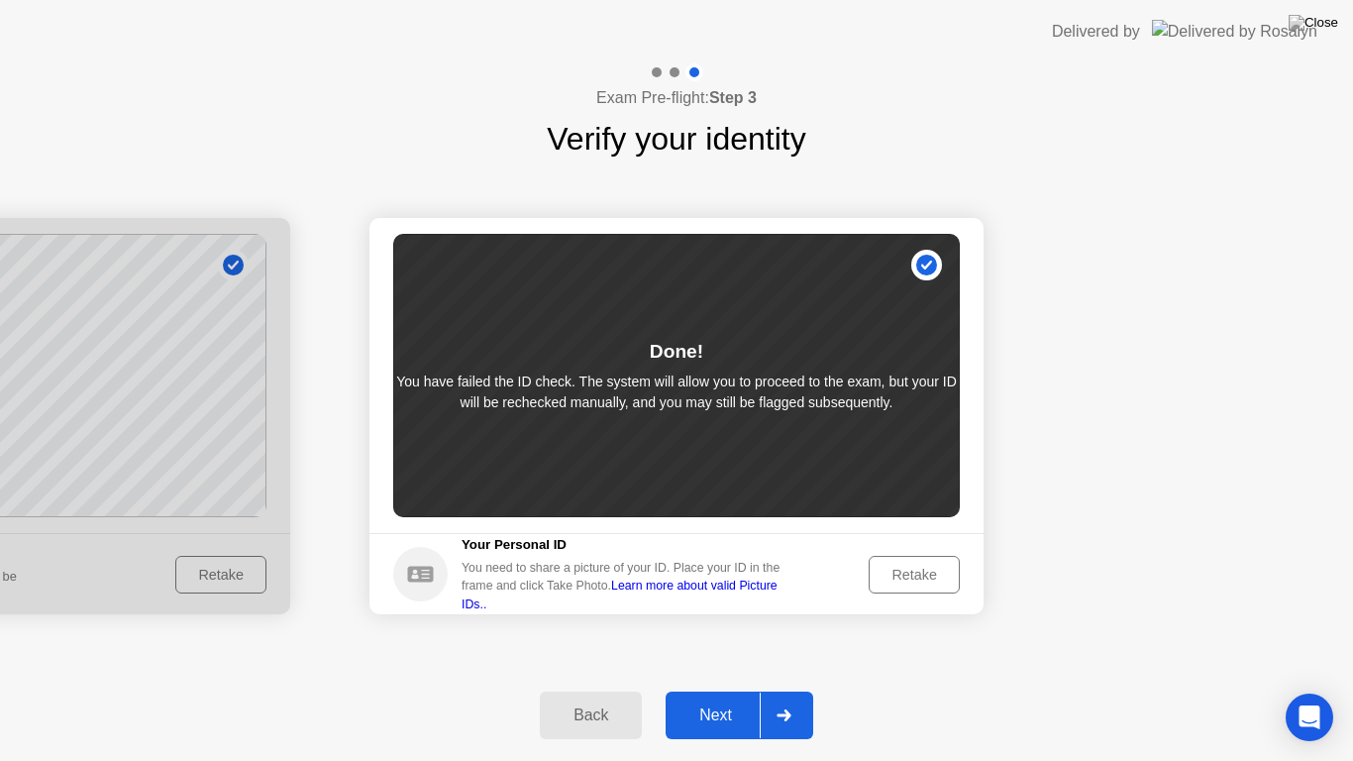
click at [702, 697] on div "Next" at bounding box center [716, 715] width 88 height 18
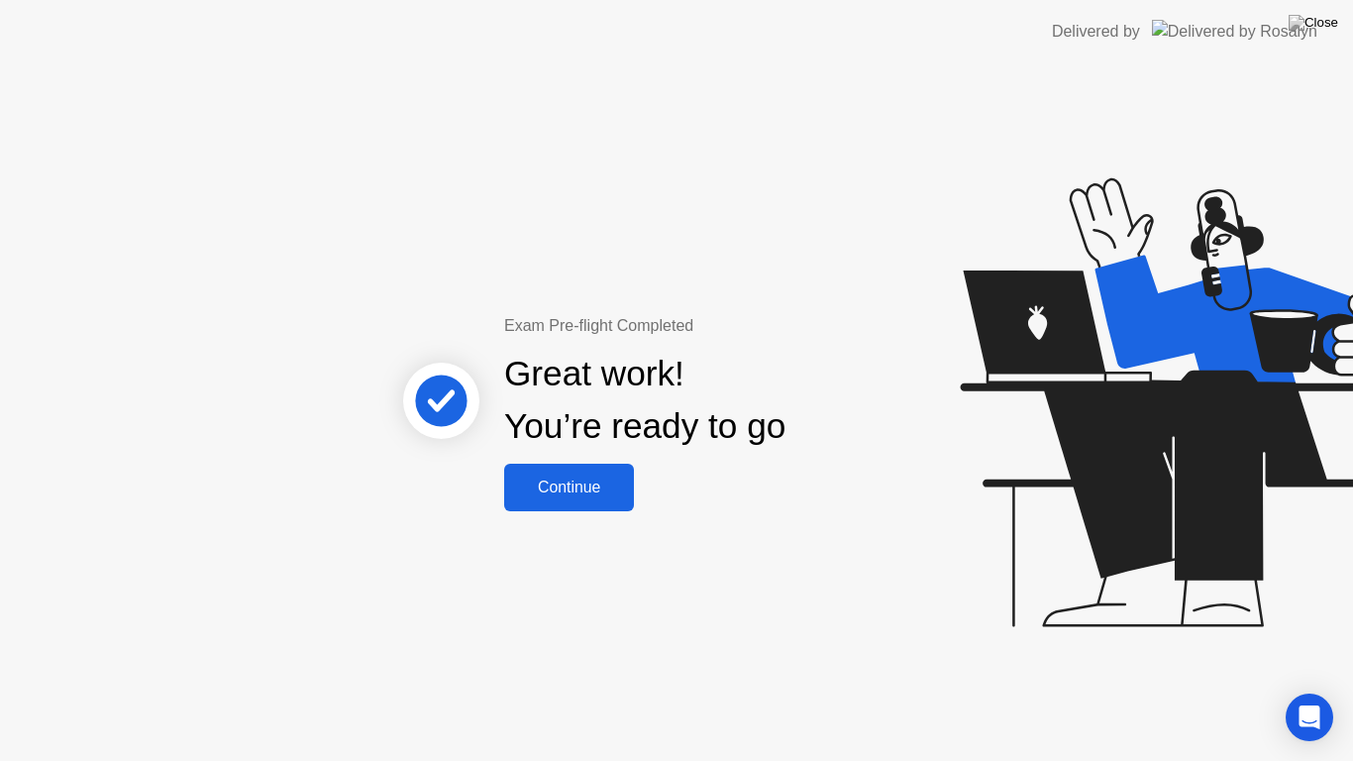
click at [702, 697] on div "Exam Pre-flight Completed Great work! You’re ready to go Continue" at bounding box center [676, 411] width 1353 height 697
drag, startPoint x: 546, startPoint y: 615, endPoint x: 575, endPoint y: 534, distance: 86.2
click at [543, 615] on div "Exam Pre-flight Completed Great work! You’re ready to go Continue" at bounding box center [676, 411] width 1353 height 697
click at [581, 486] on div "Continue" at bounding box center [569, 487] width 118 height 18
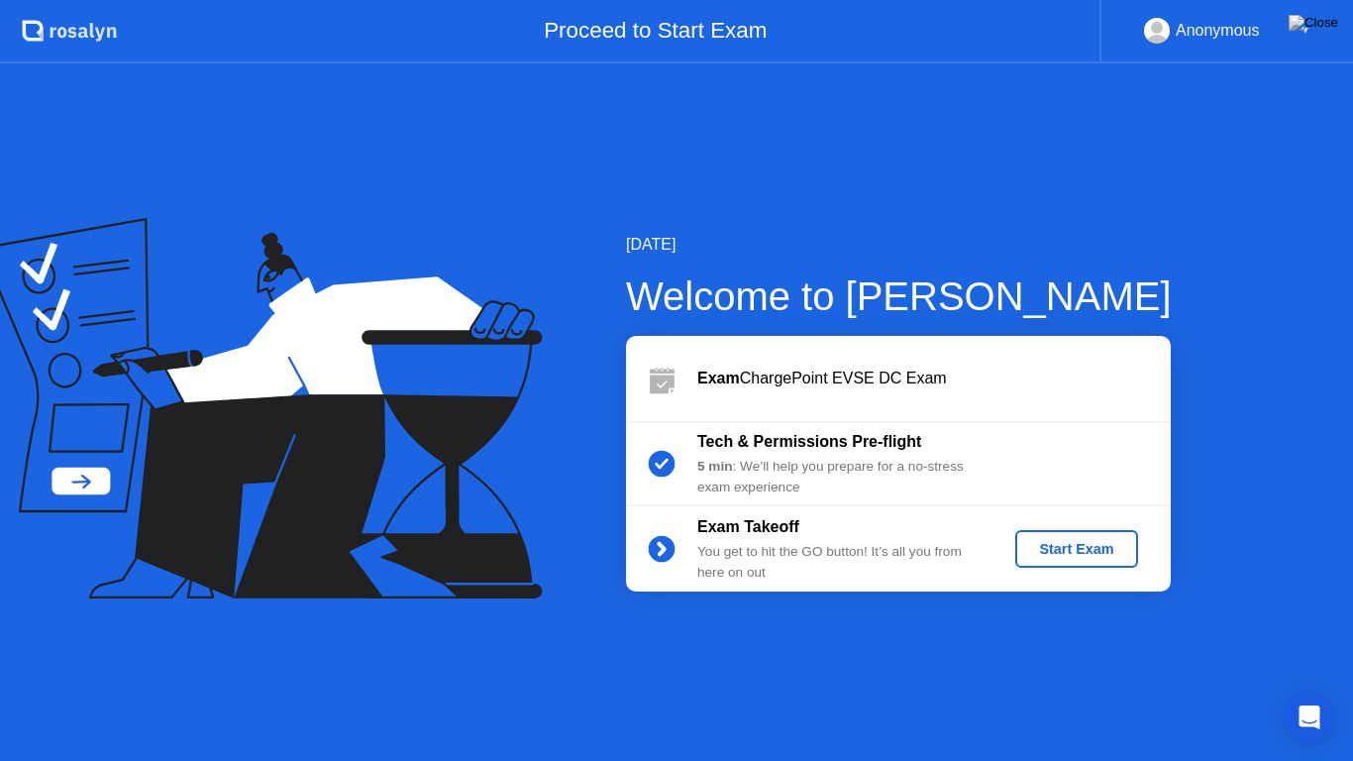
click at [1096, 548] on div "Start Exam" at bounding box center [1076, 549] width 106 height 16
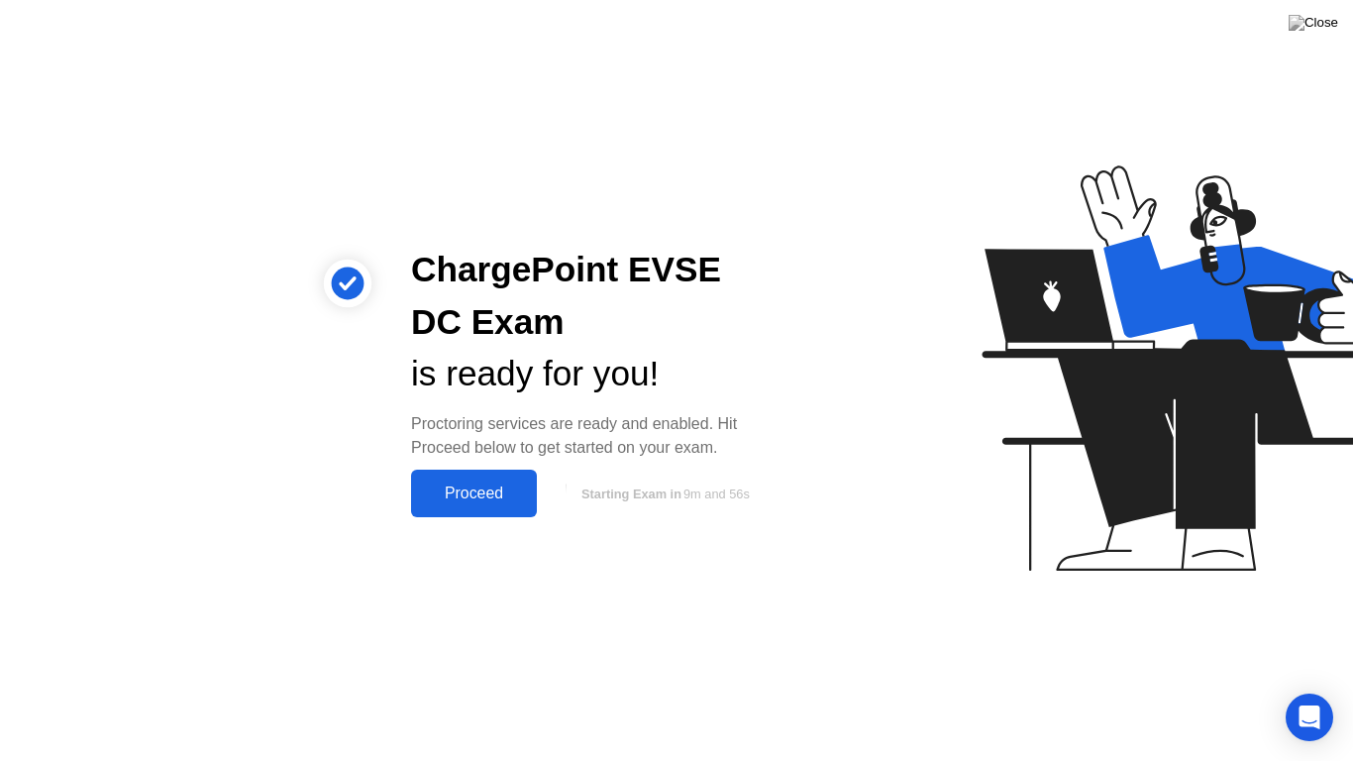
click at [508, 502] on div "Proceed" at bounding box center [474, 493] width 114 height 18
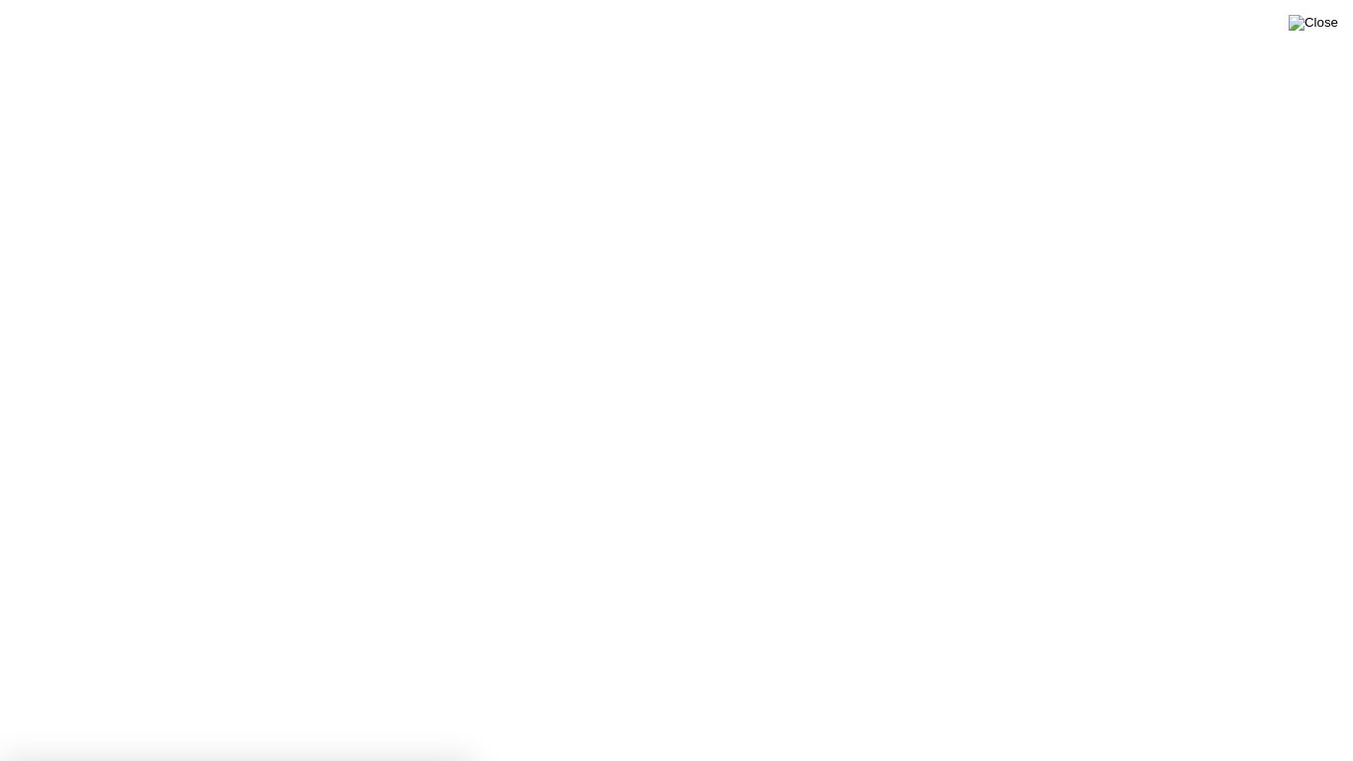
click at [1326, 31] on img at bounding box center [1314, 23] width 50 height 16
click at [1328, 26] on img at bounding box center [1314, 23] width 50 height 16
click at [1320, 27] on img at bounding box center [1314, 23] width 50 height 16
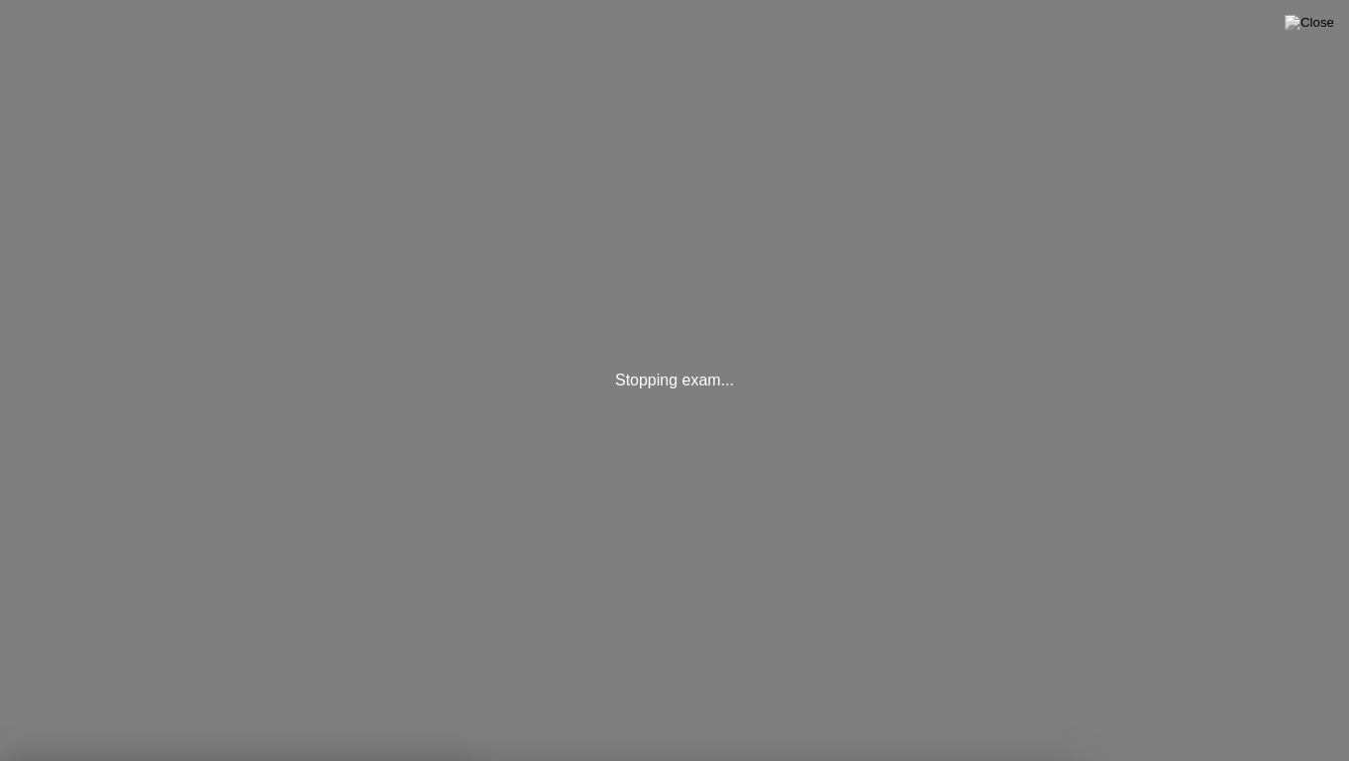
click at [919, 374] on div "Stopping exam..." at bounding box center [676, 380] width 1353 height 761
click at [821, 523] on div "Stopping exam..." at bounding box center [676, 380] width 1353 height 761
